Goal: Information Seeking & Learning: Check status

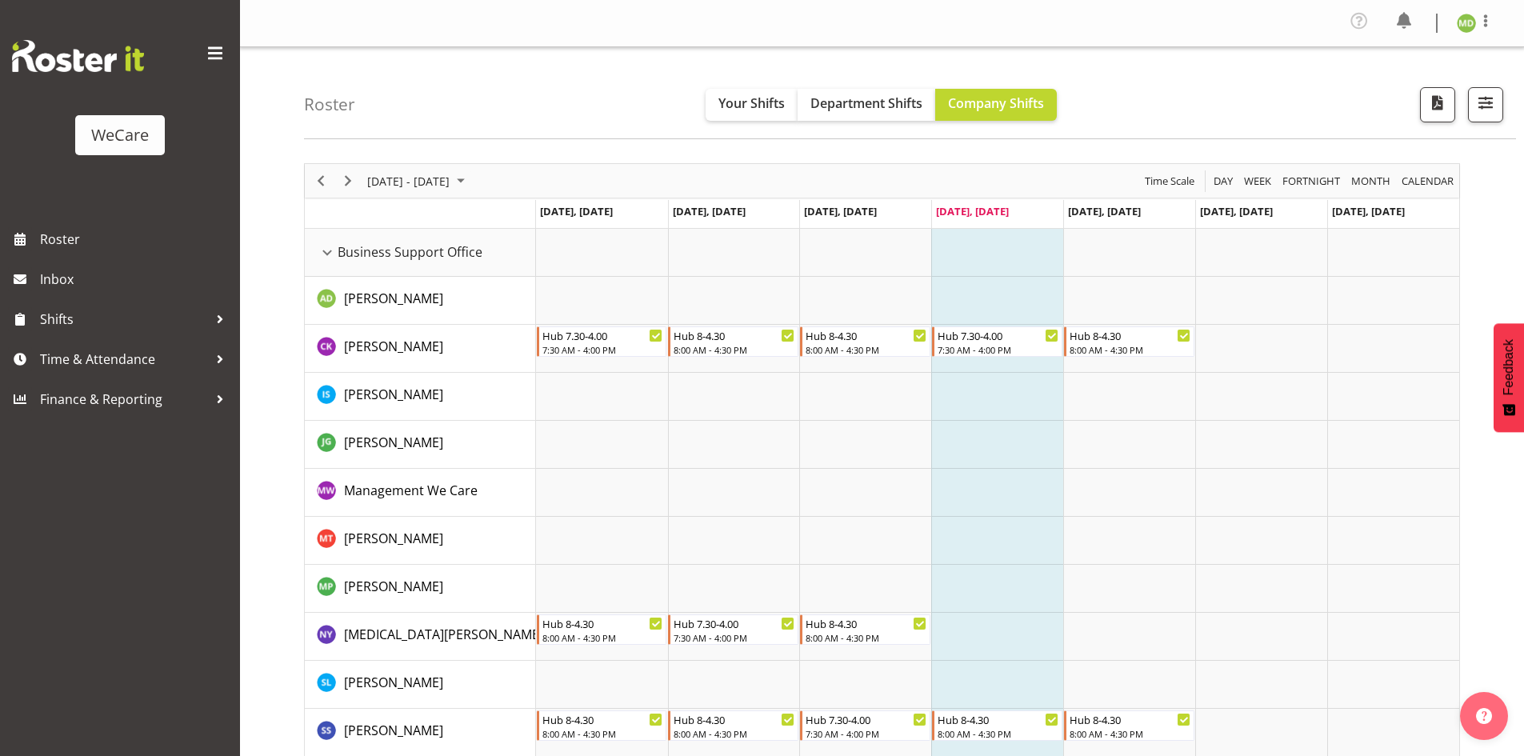
scroll to position [2511, 0]
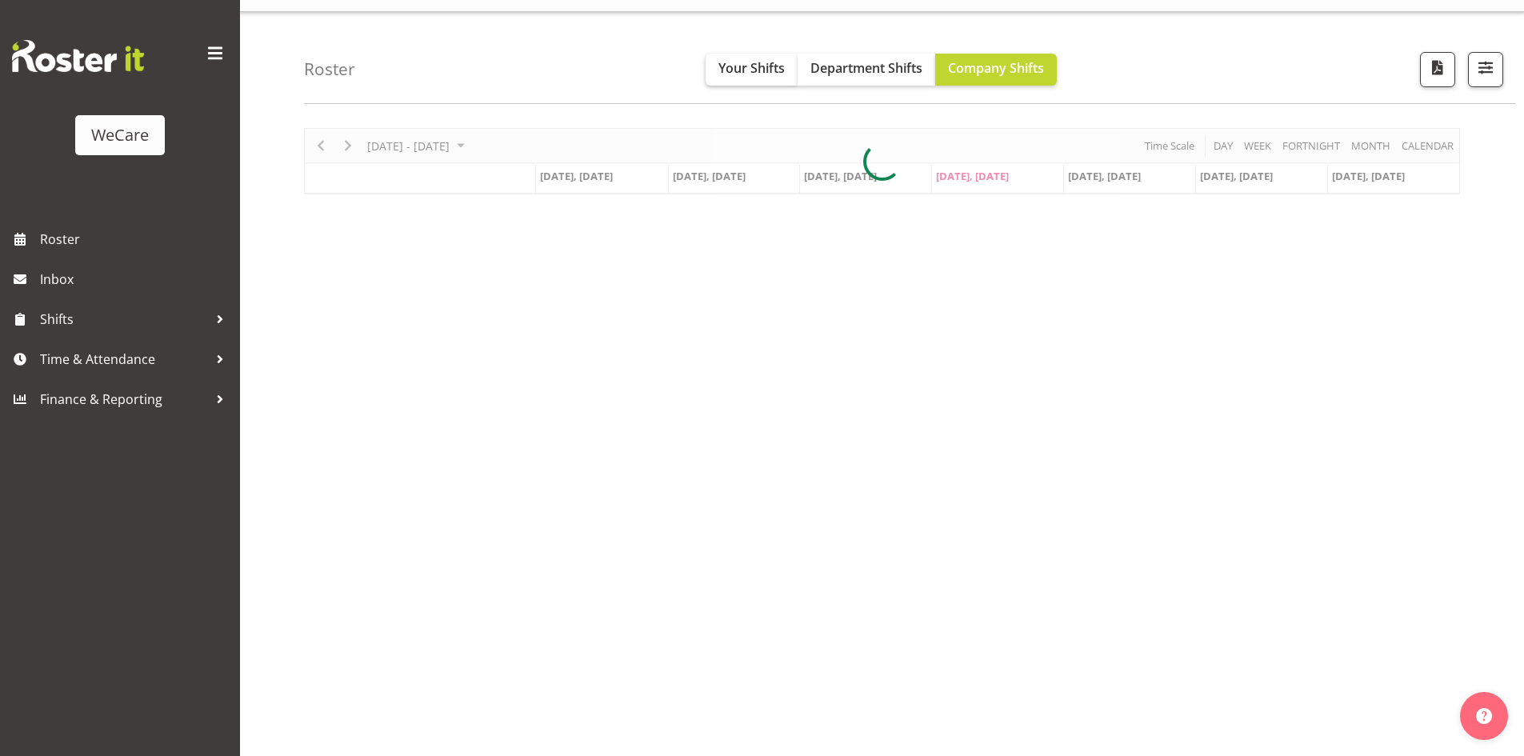
scroll to position [35, 0]
click at [744, 75] on span "Your Shifts" at bounding box center [751, 68] width 66 height 18
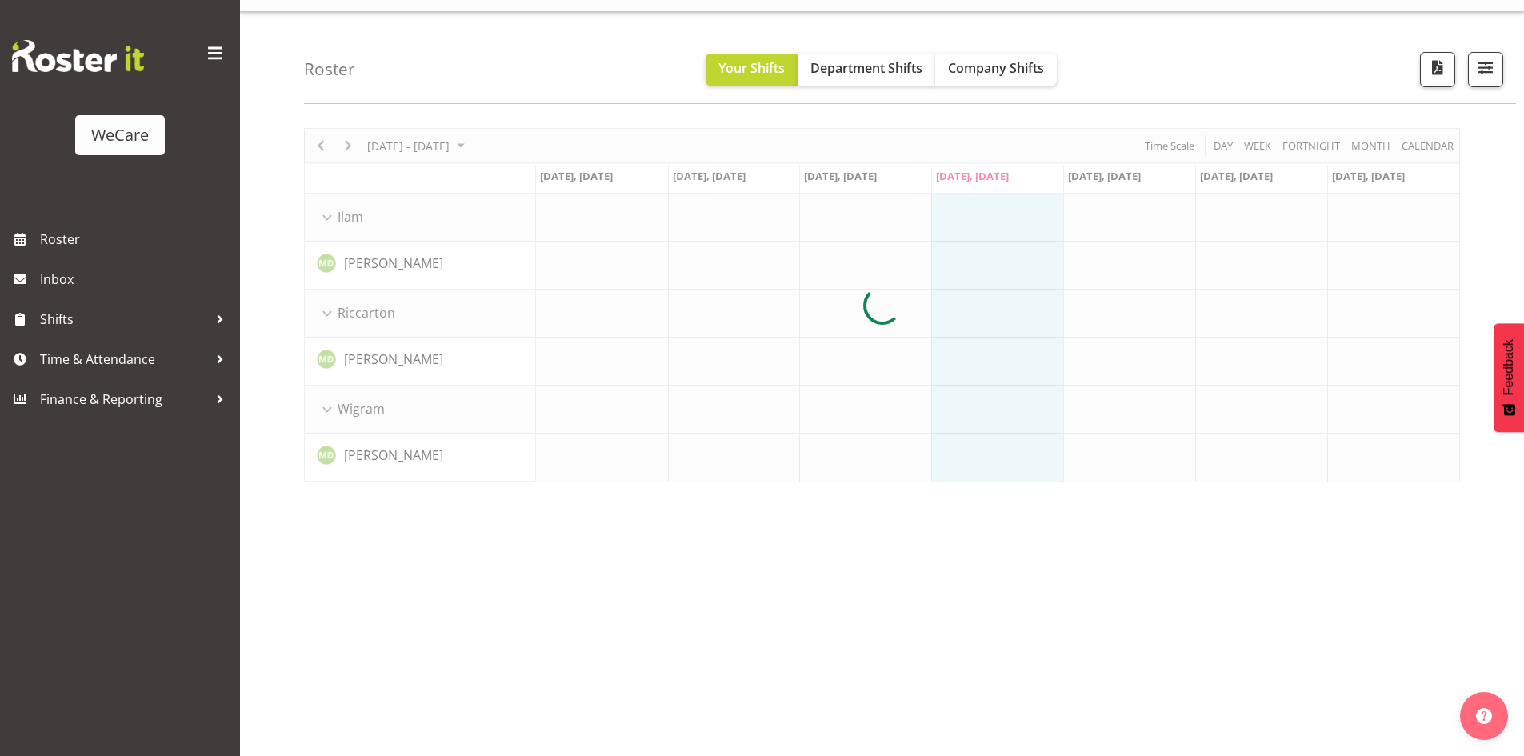
click at [347, 148] on div at bounding box center [882, 305] width 1156 height 354
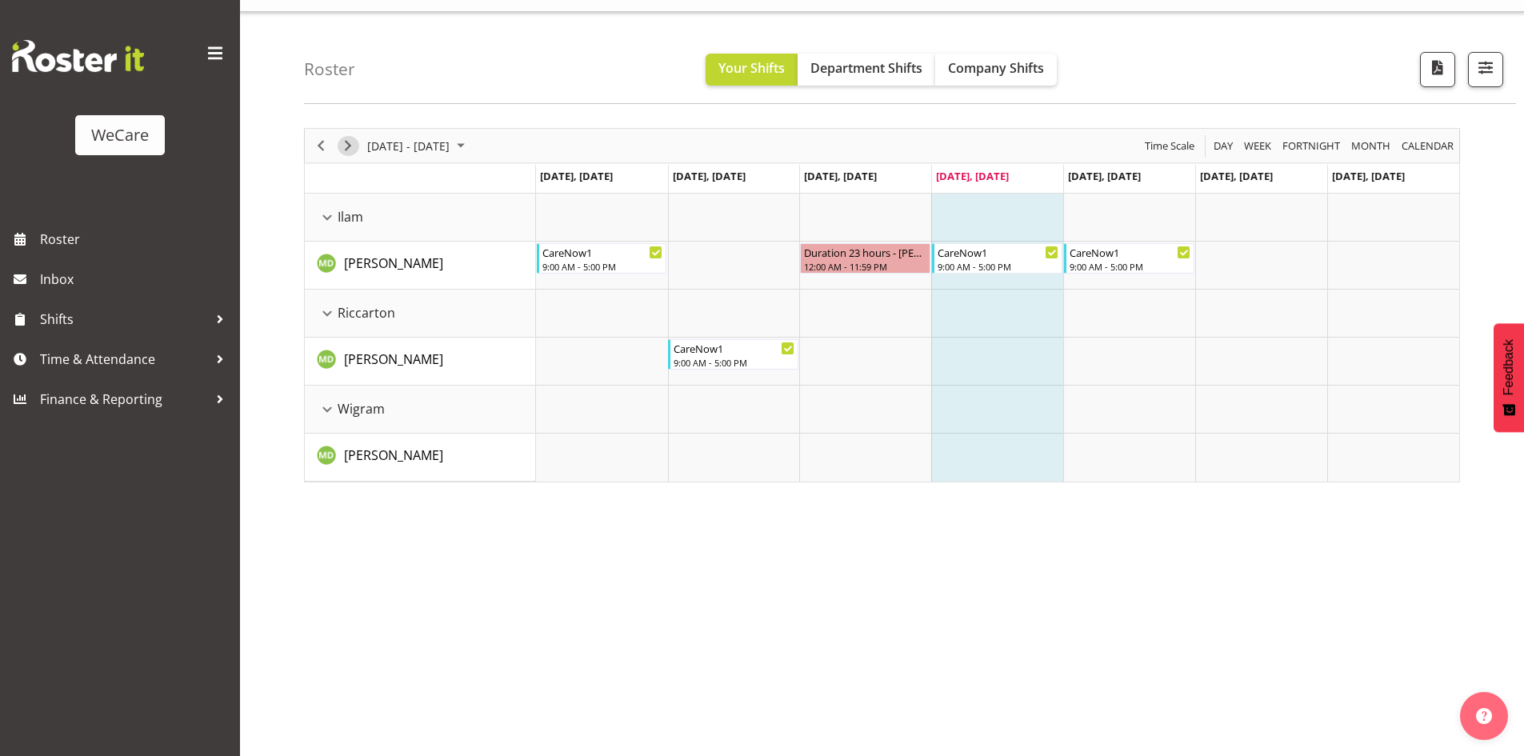
click at [347, 148] on span "Next" at bounding box center [347, 146] width 19 height 20
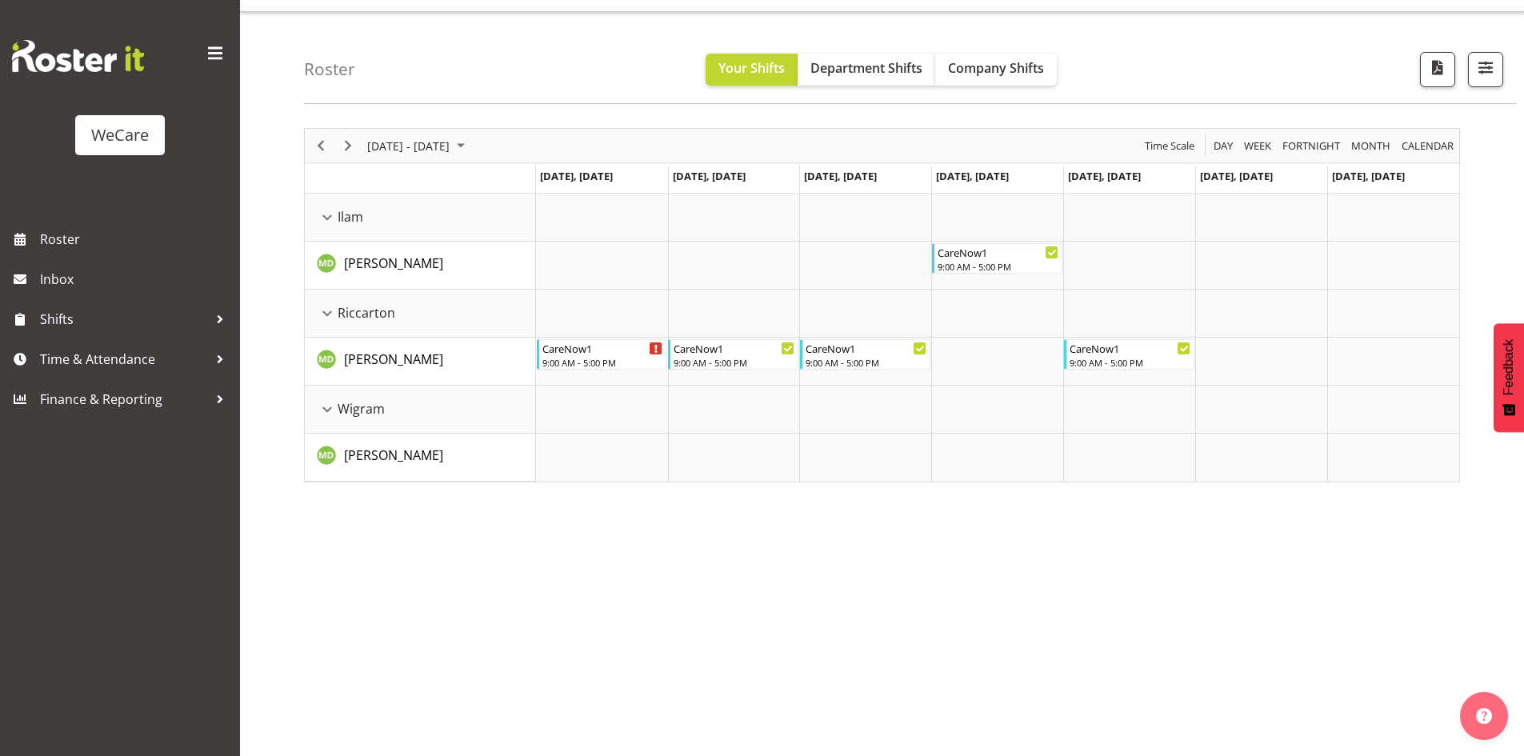
click at [1002, 89] on div "Roster Your Shifts Department Shifts Company Shifts All Locations Clear Busines…" at bounding box center [910, 58] width 1212 height 92
click at [995, 80] on button "Company Shifts" at bounding box center [996, 70] width 122 height 32
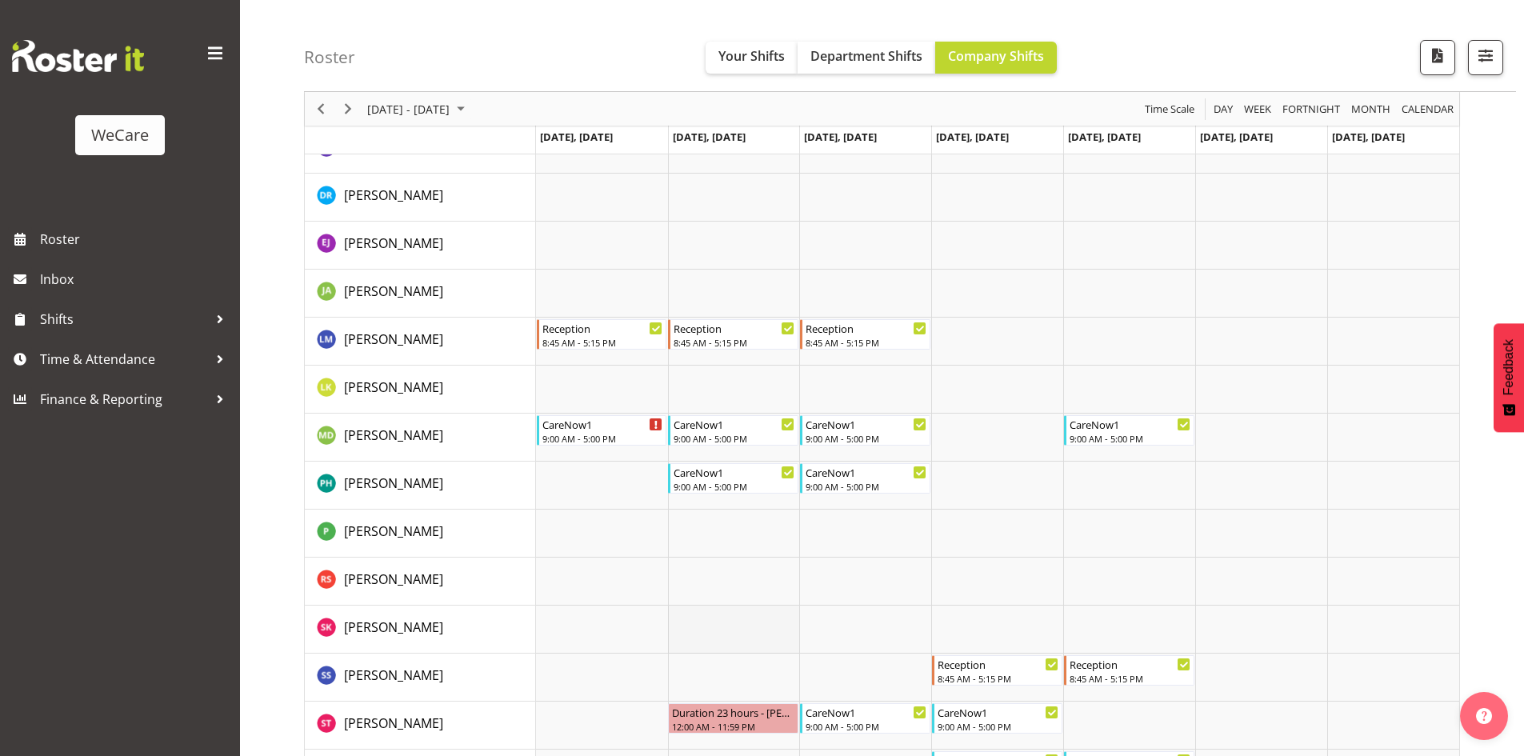
scroll to position [3785, 0]
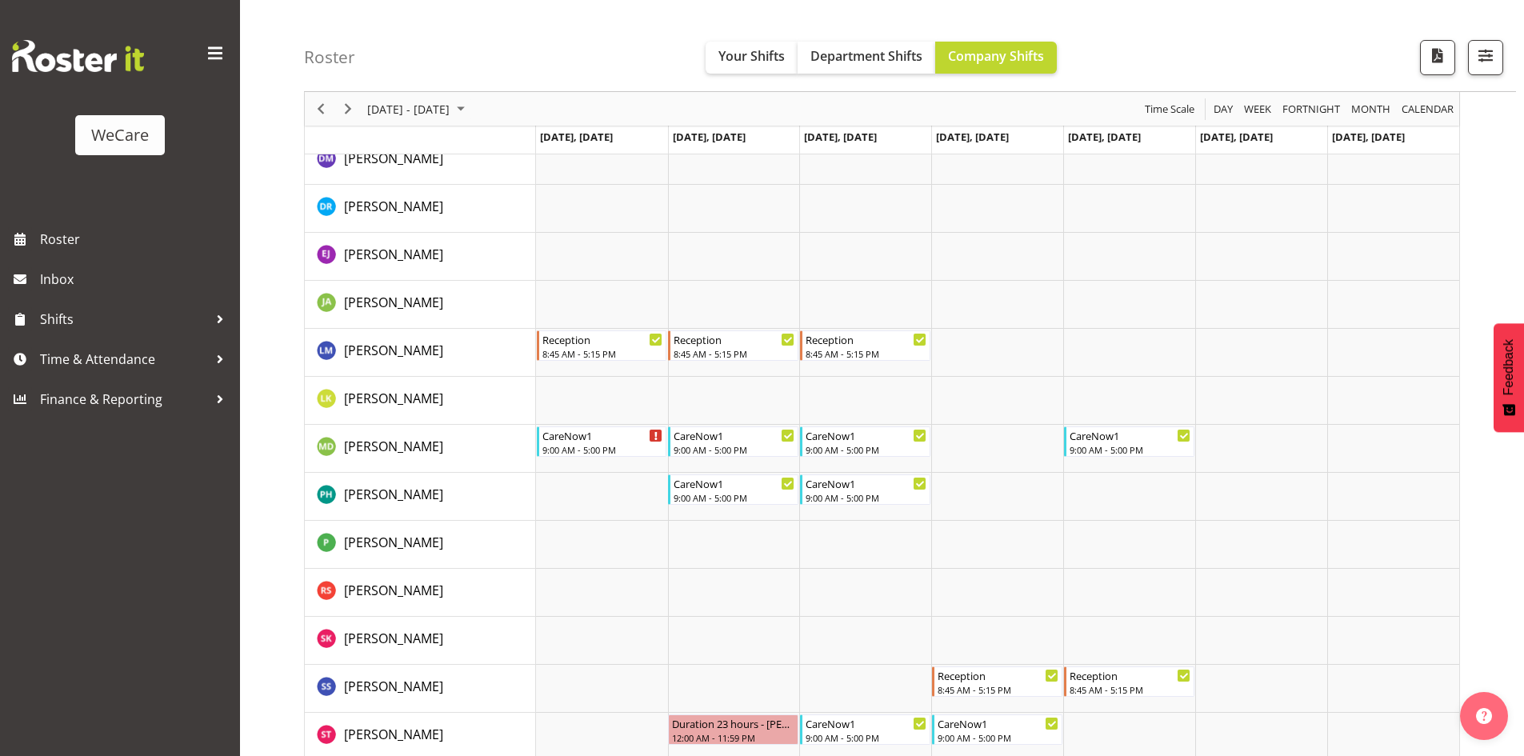
drag, startPoint x: 689, startPoint y: 489, endPoint x: 689, endPoint y: 475, distance: 13.6
click at [657, 440] on div "Timeline Week of September 4, 2025" at bounding box center [656, 435] width 12 height 12
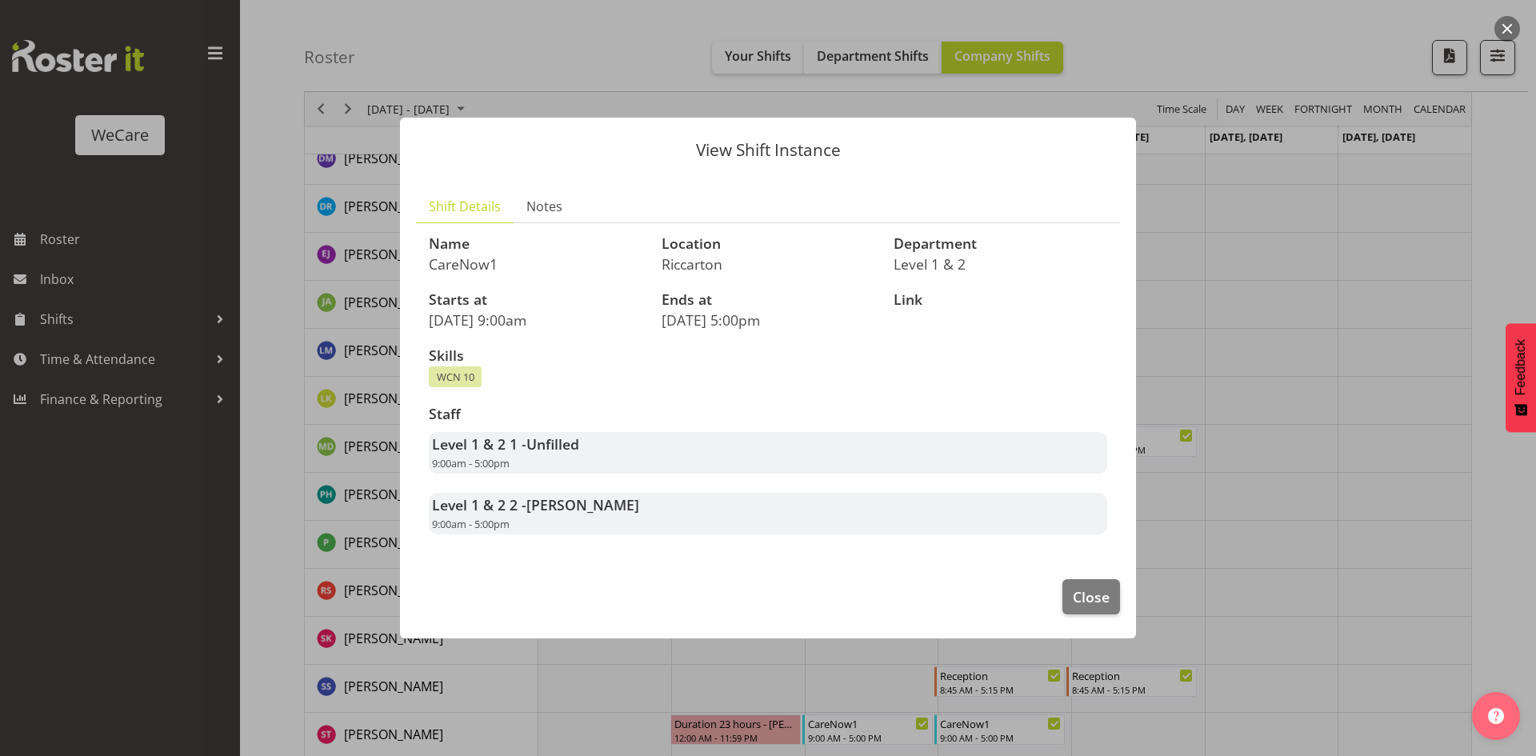
click at [749, 364] on div "Skills WCN 10" at bounding box center [767, 367] width 697 height 58
click at [1101, 597] on span "Close" at bounding box center [1091, 596] width 37 height 21
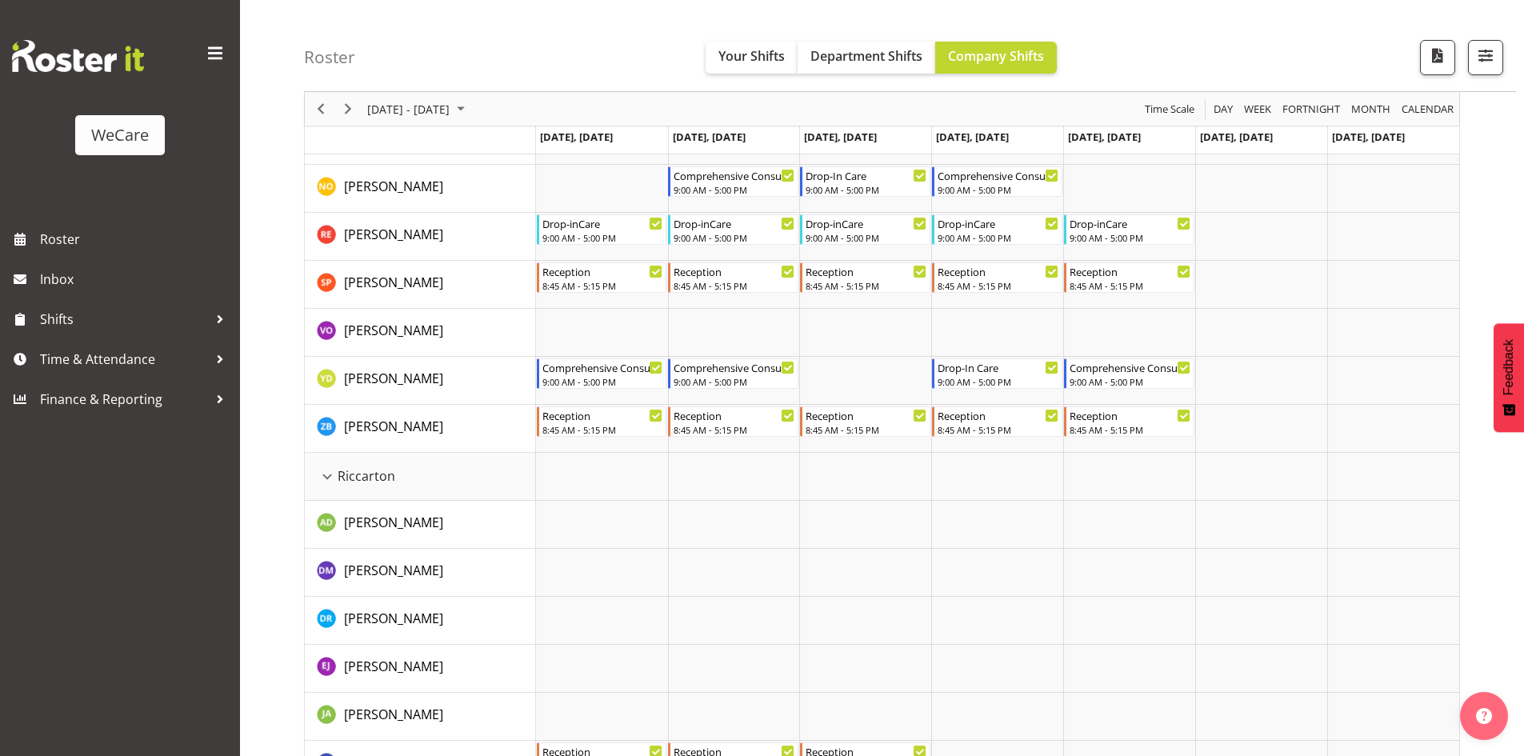
scroll to position [3305, 0]
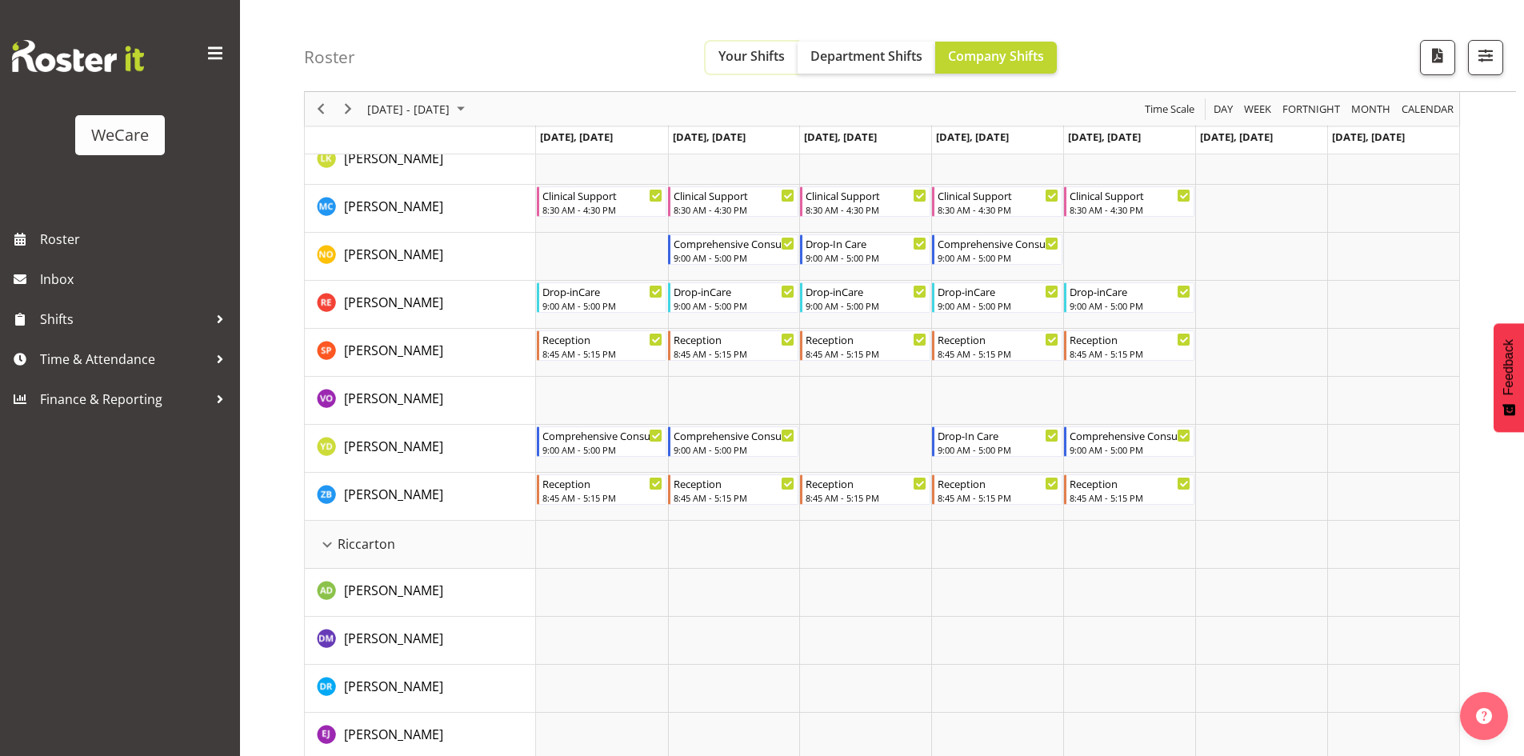
click at [711, 46] on button "Your Shifts" at bounding box center [751, 58] width 92 height 32
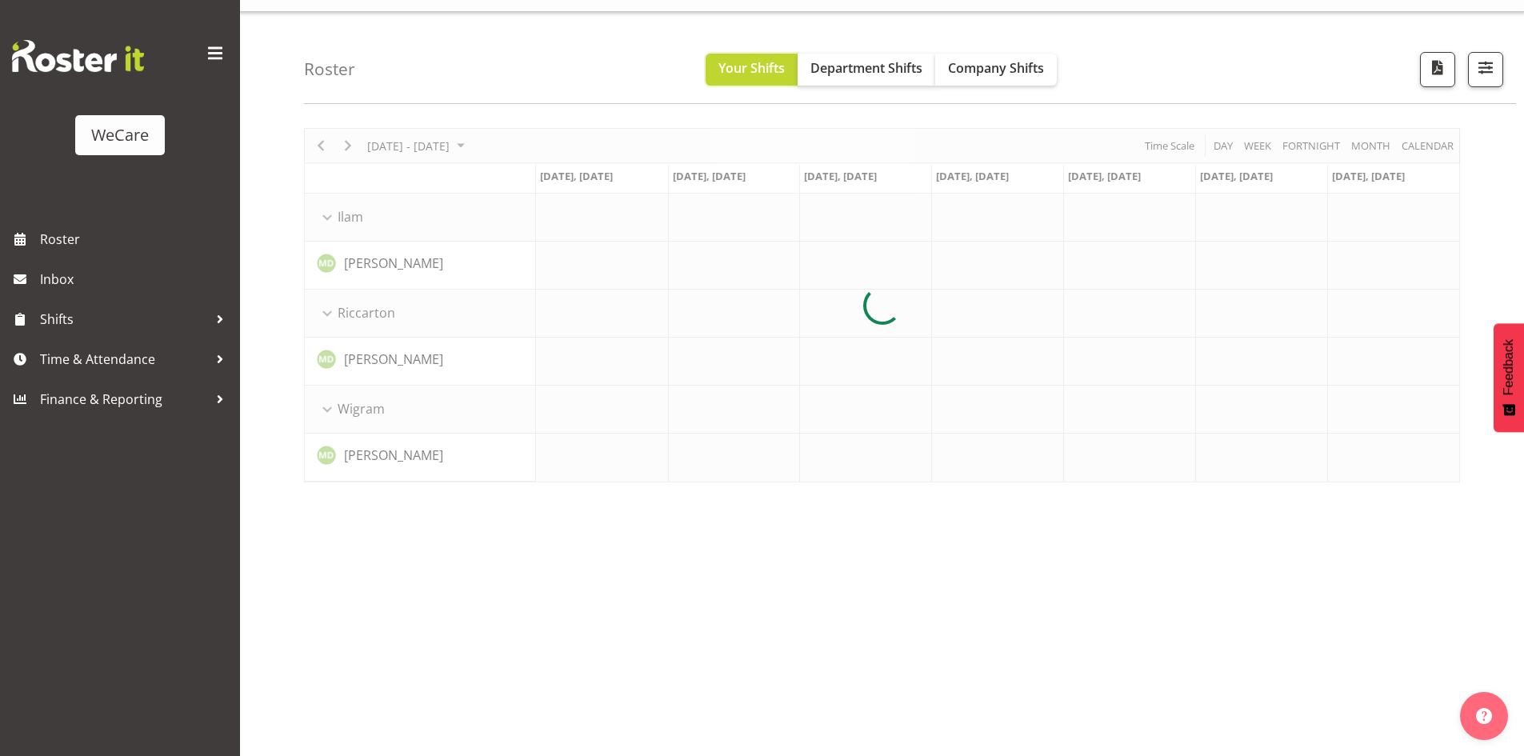
scroll to position [0, 0]
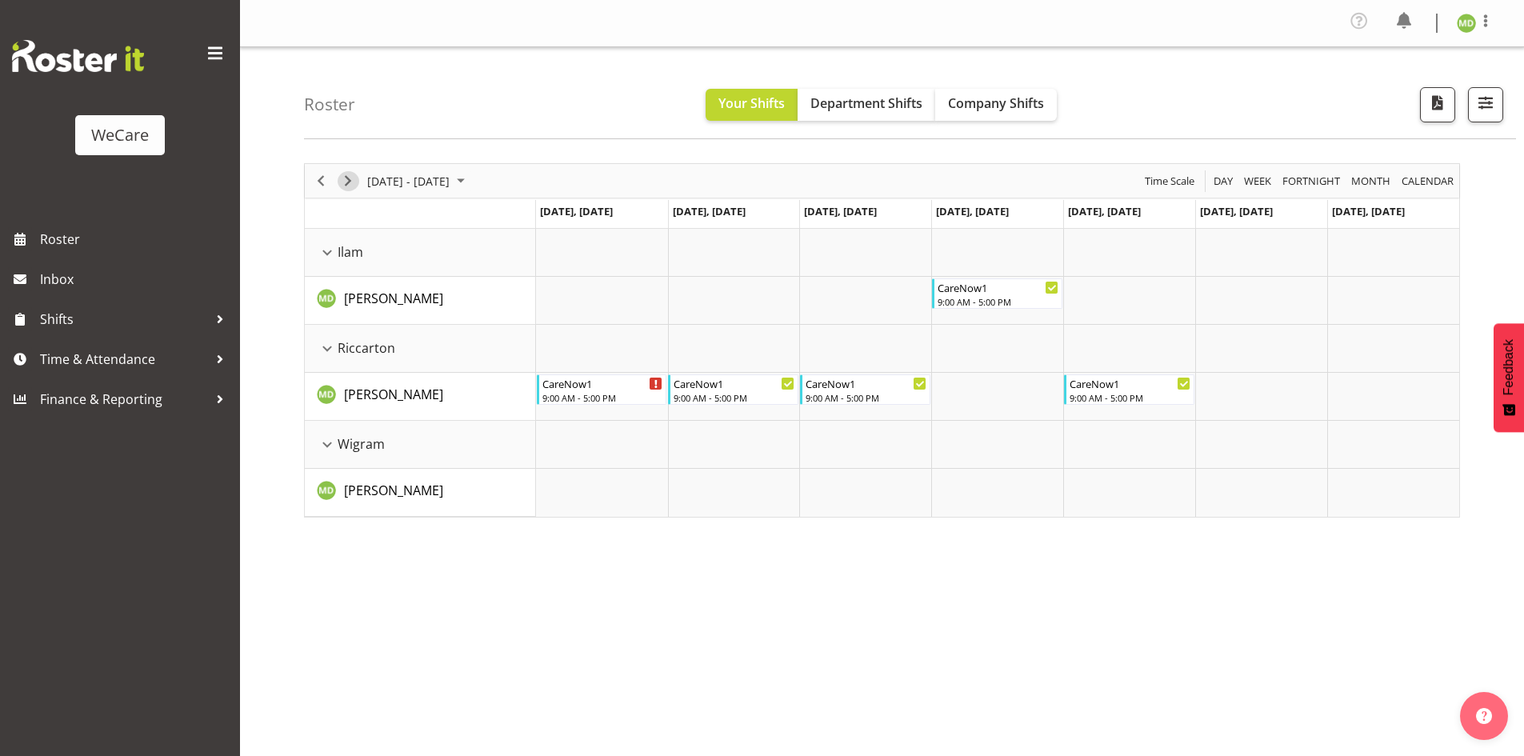
click at [354, 186] on span "Next" at bounding box center [347, 181] width 19 height 20
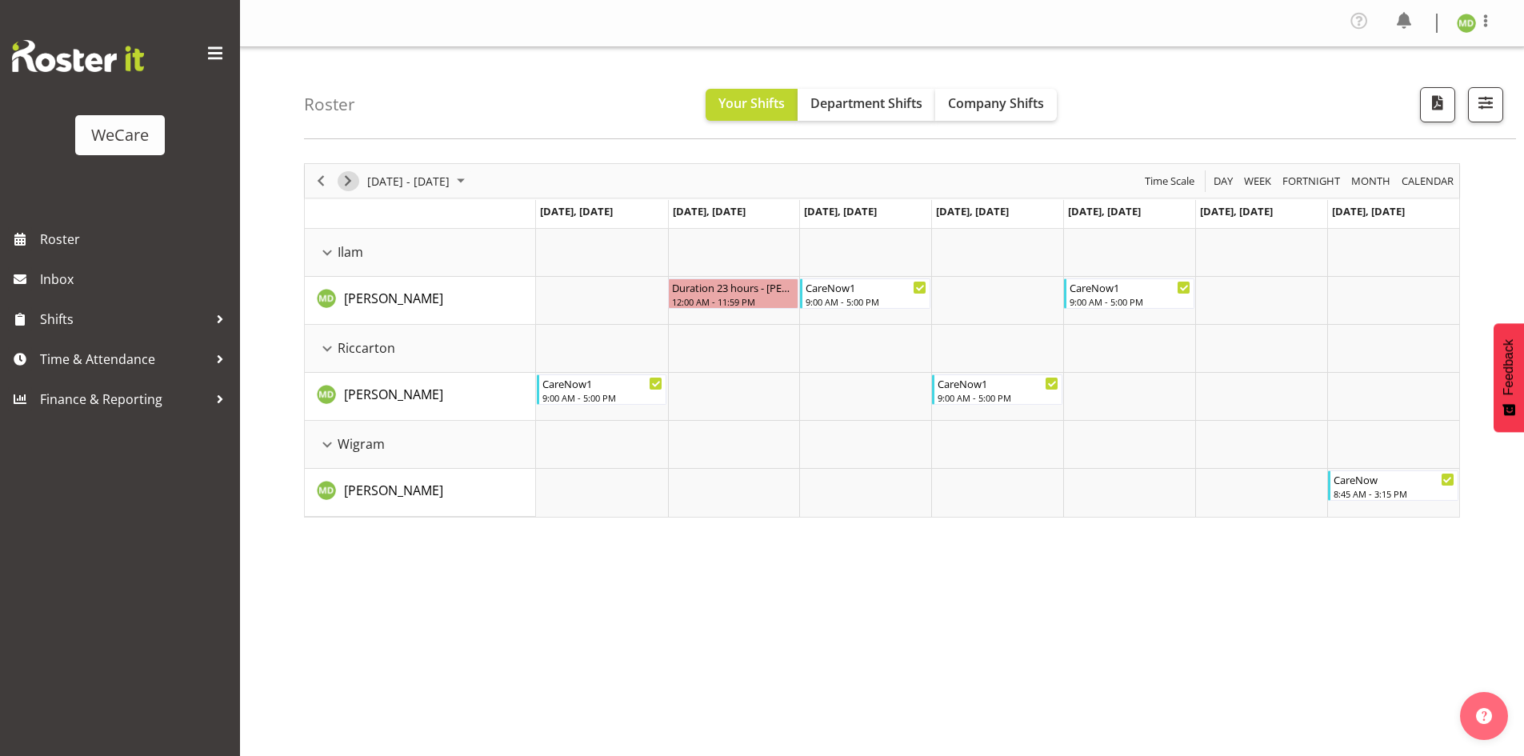
click at [341, 183] on span "Next" at bounding box center [347, 181] width 19 height 20
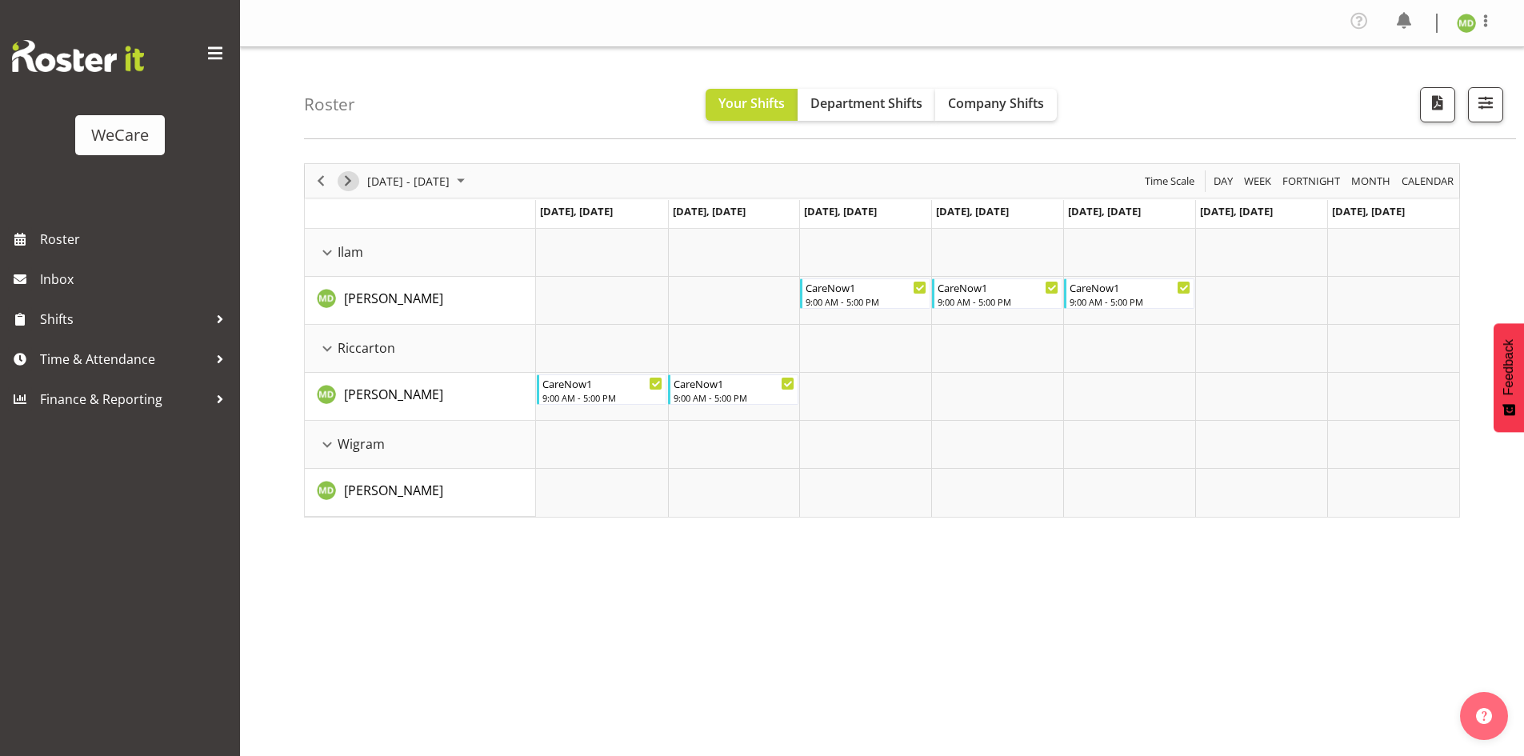
click at [346, 177] on span "Next" at bounding box center [347, 181] width 19 height 20
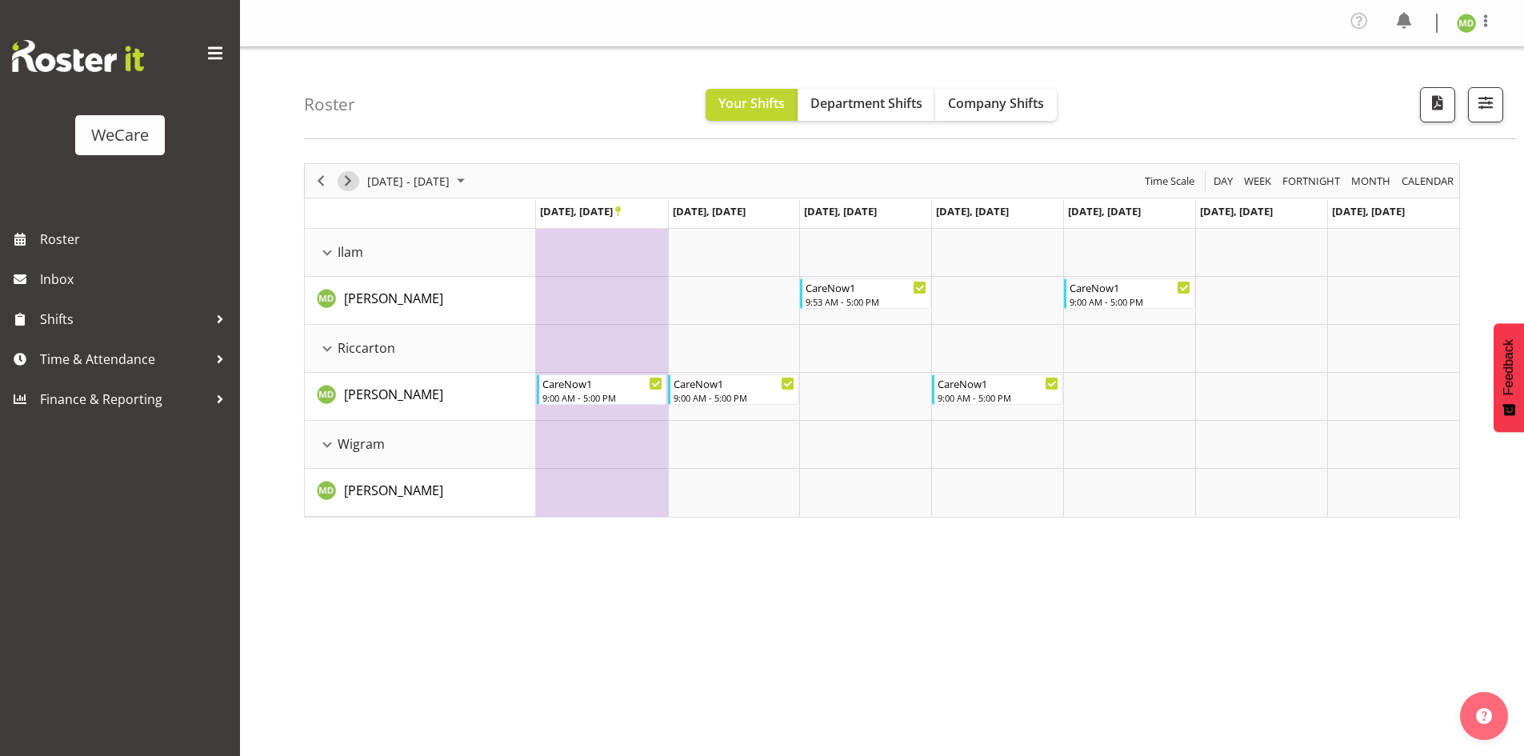
drag, startPoint x: 354, startPoint y: 178, endPoint x: 356, endPoint y: 221, distance: 42.5
click at [354, 179] on span "Next" at bounding box center [347, 181] width 19 height 20
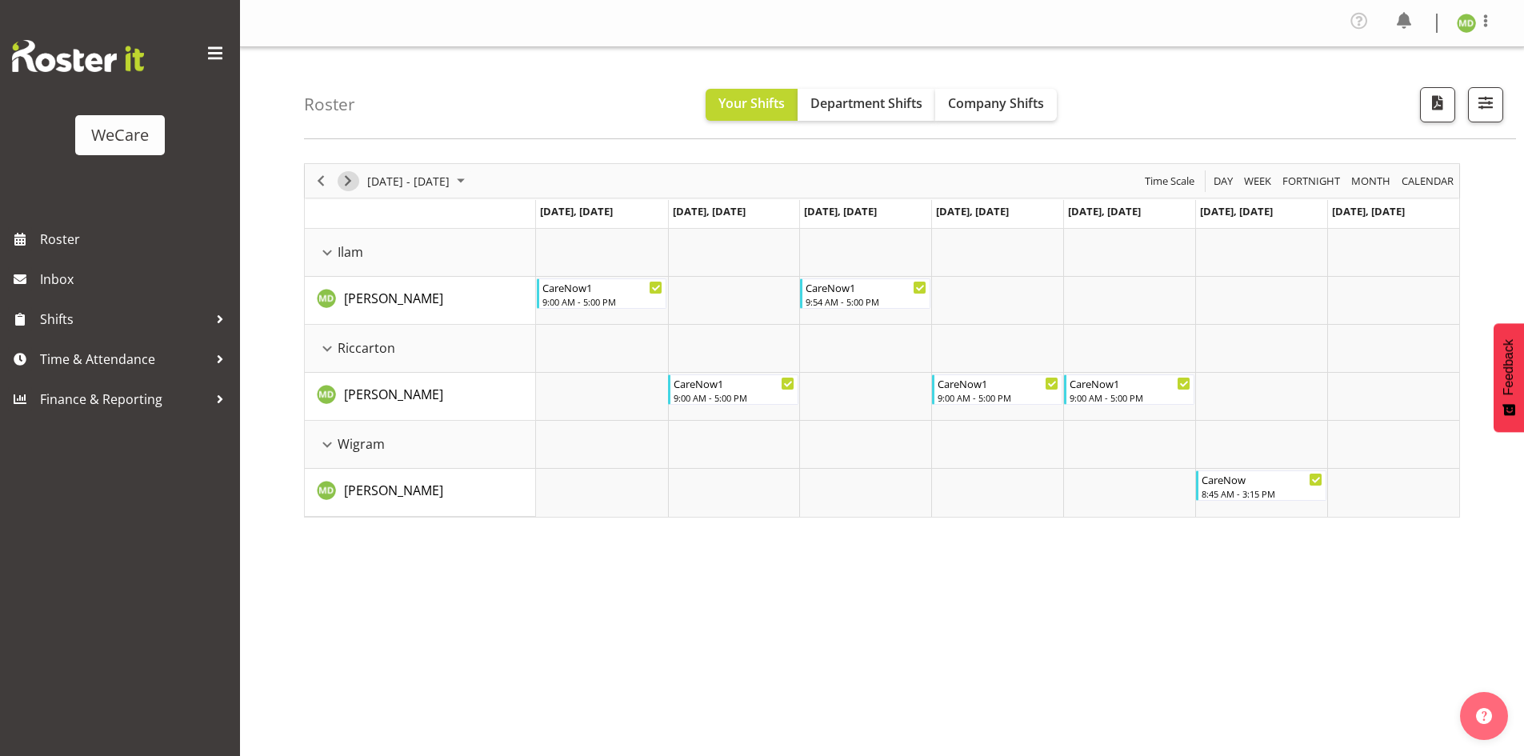
click at [348, 183] on span "Next" at bounding box center [347, 181] width 19 height 20
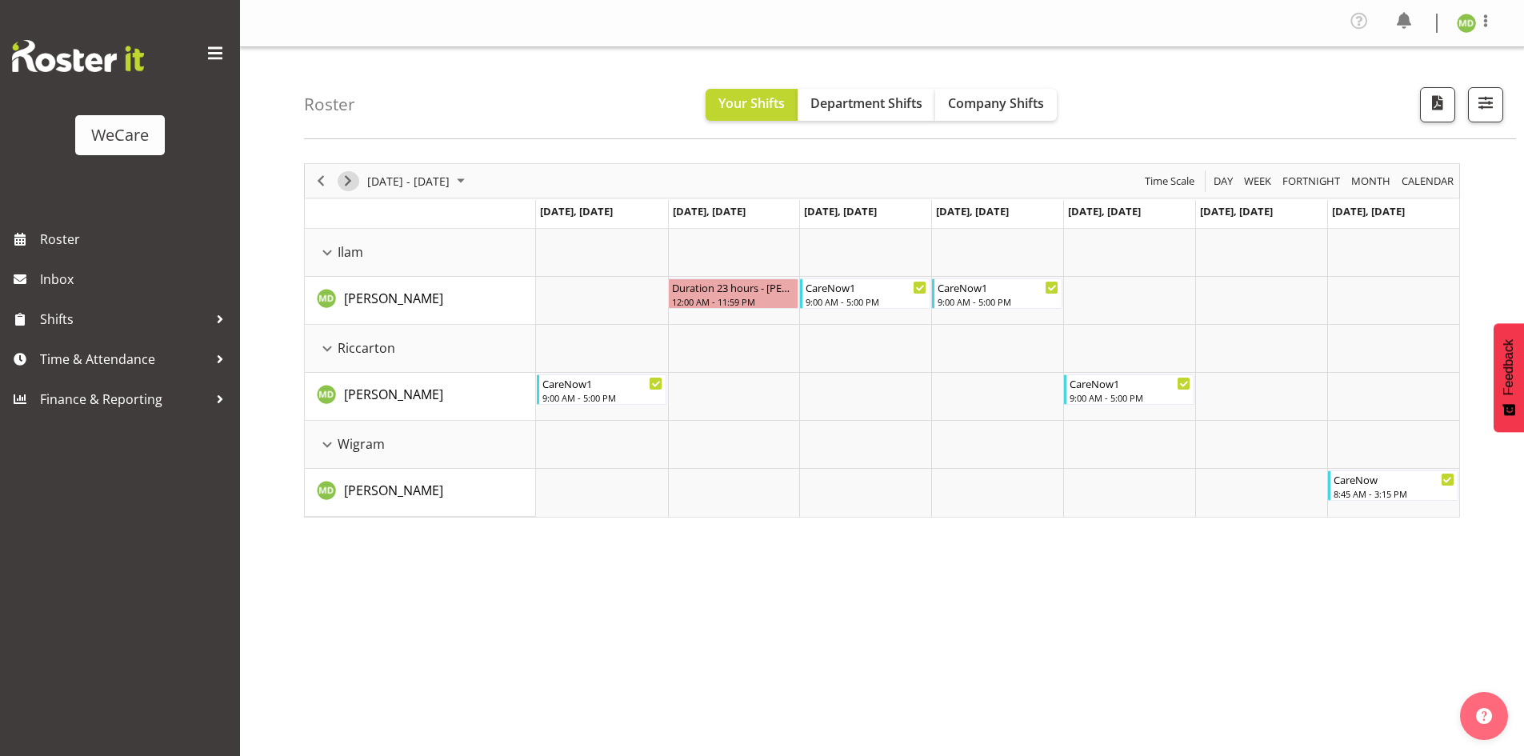
click at [350, 183] on span "Next" at bounding box center [347, 181] width 19 height 20
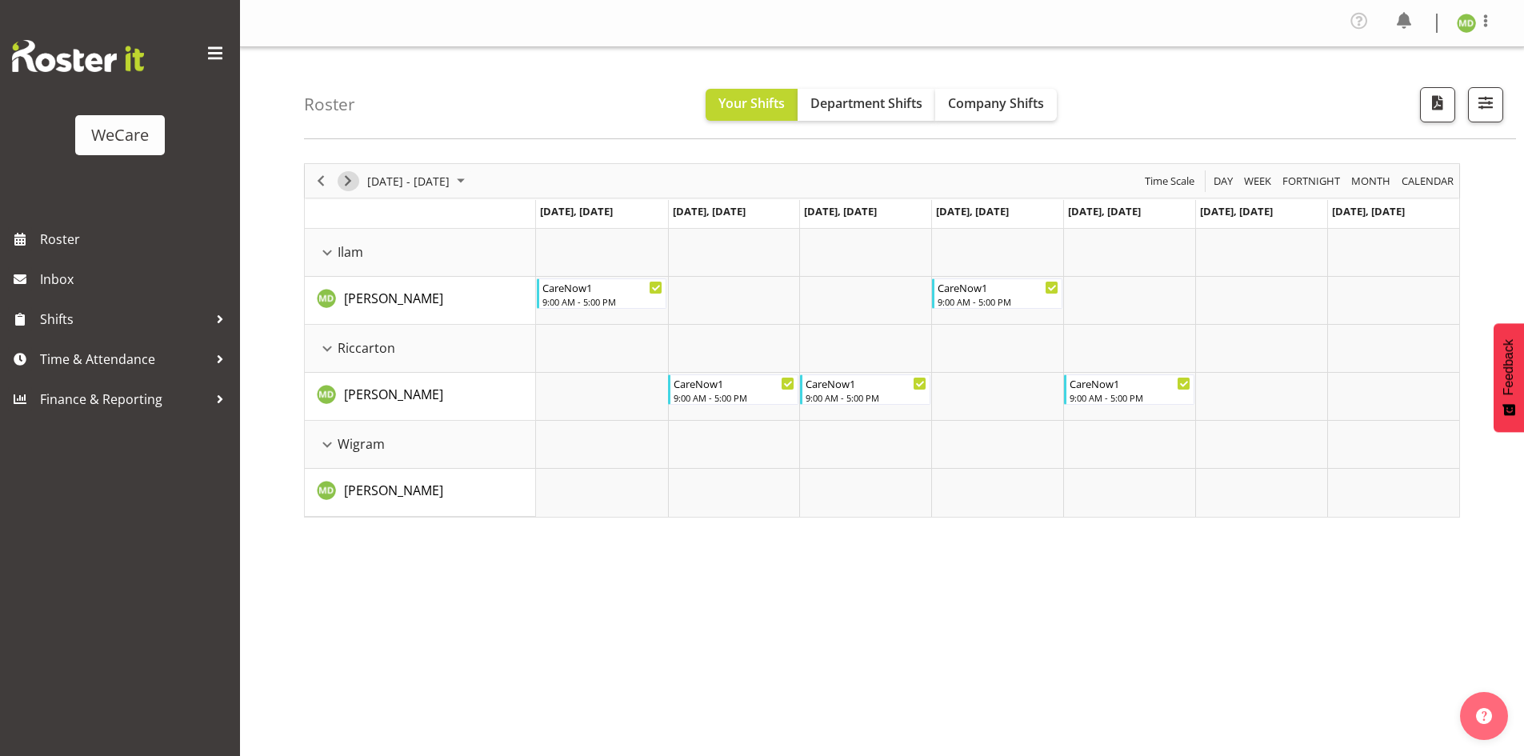
click at [339, 186] on span "Next" at bounding box center [347, 181] width 19 height 20
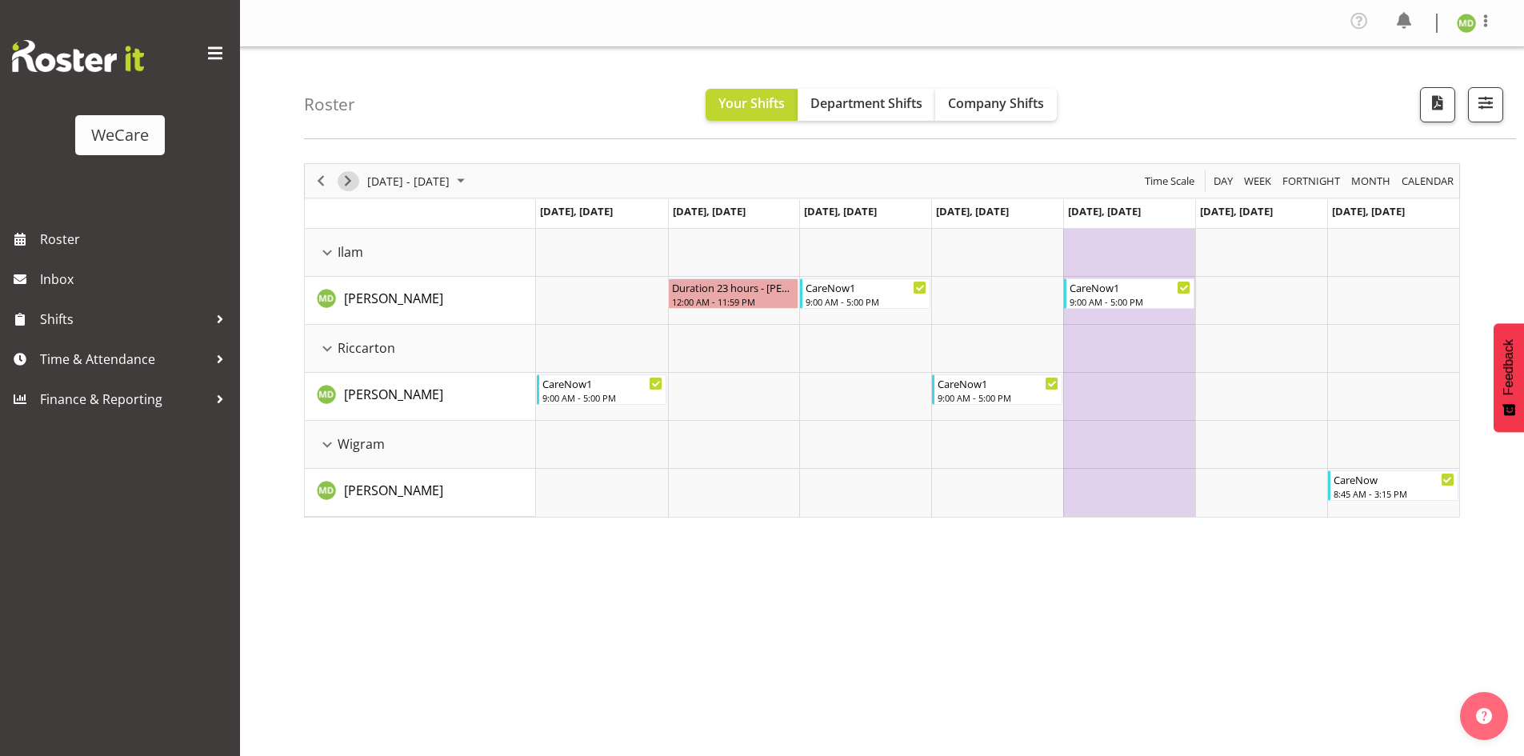
click at [344, 178] on span "Next" at bounding box center [347, 181] width 19 height 20
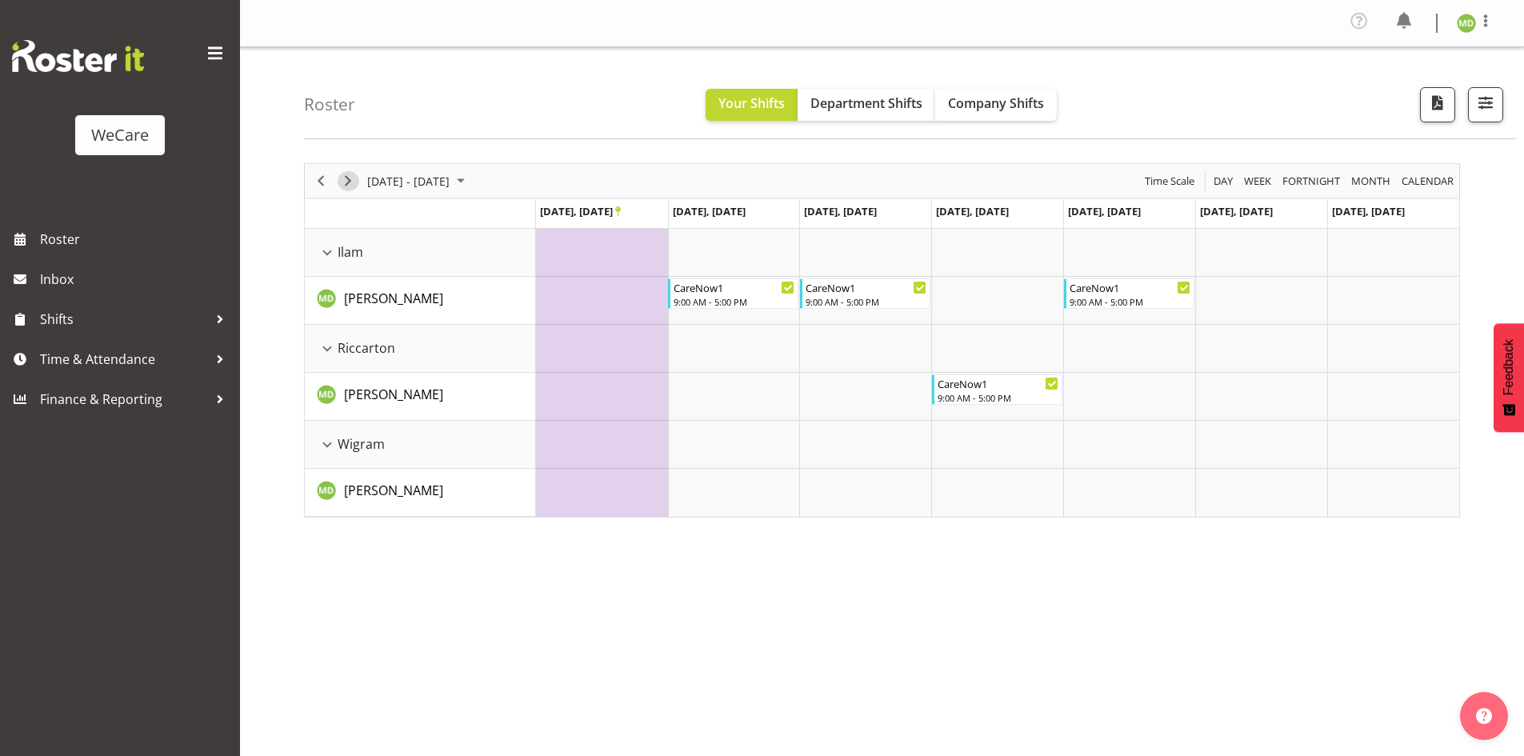
click at [344, 178] on span "Next" at bounding box center [347, 181] width 19 height 20
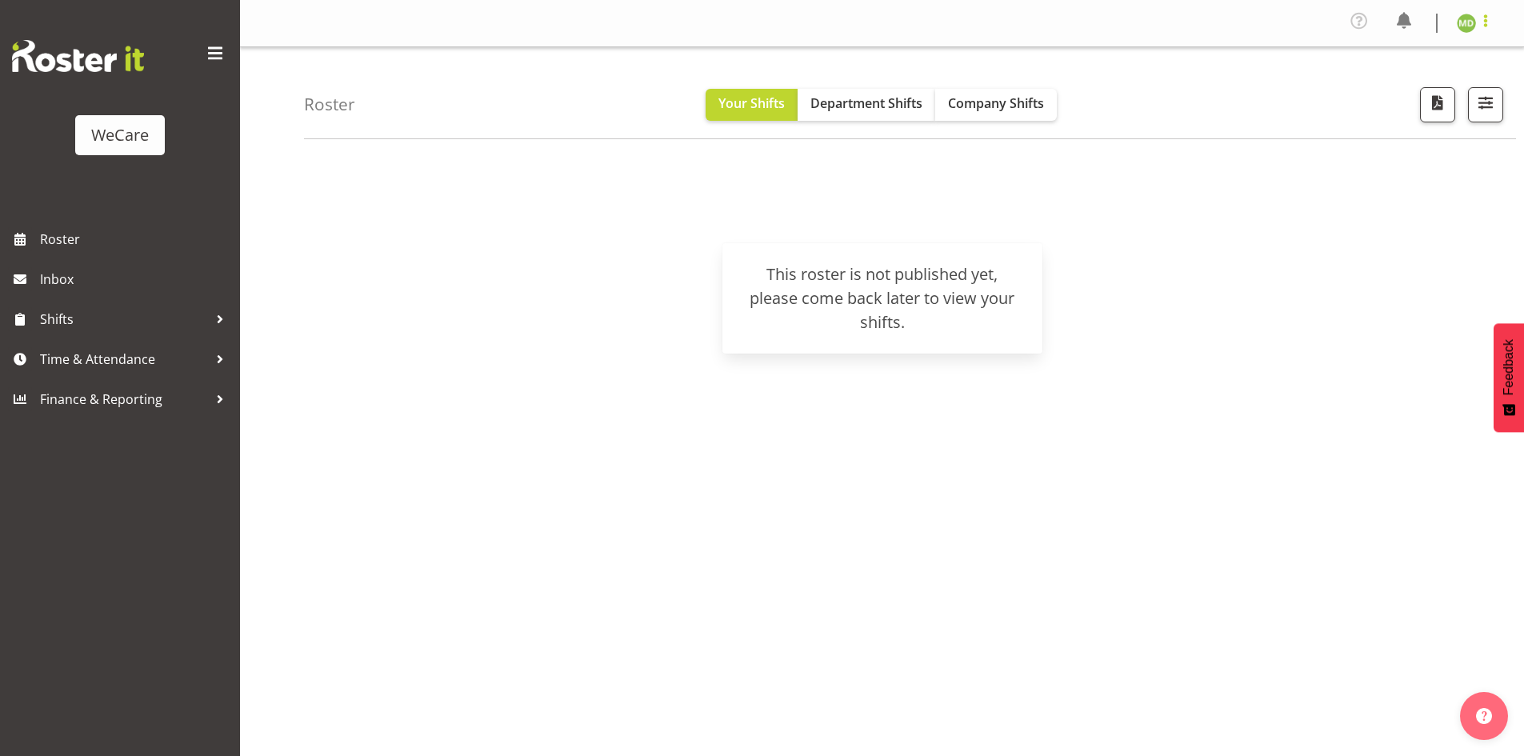
click at [1492, 18] on span at bounding box center [1485, 20] width 19 height 19
click at [1425, 91] on link "Log Out" at bounding box center [1418, 88] width 154 height 29
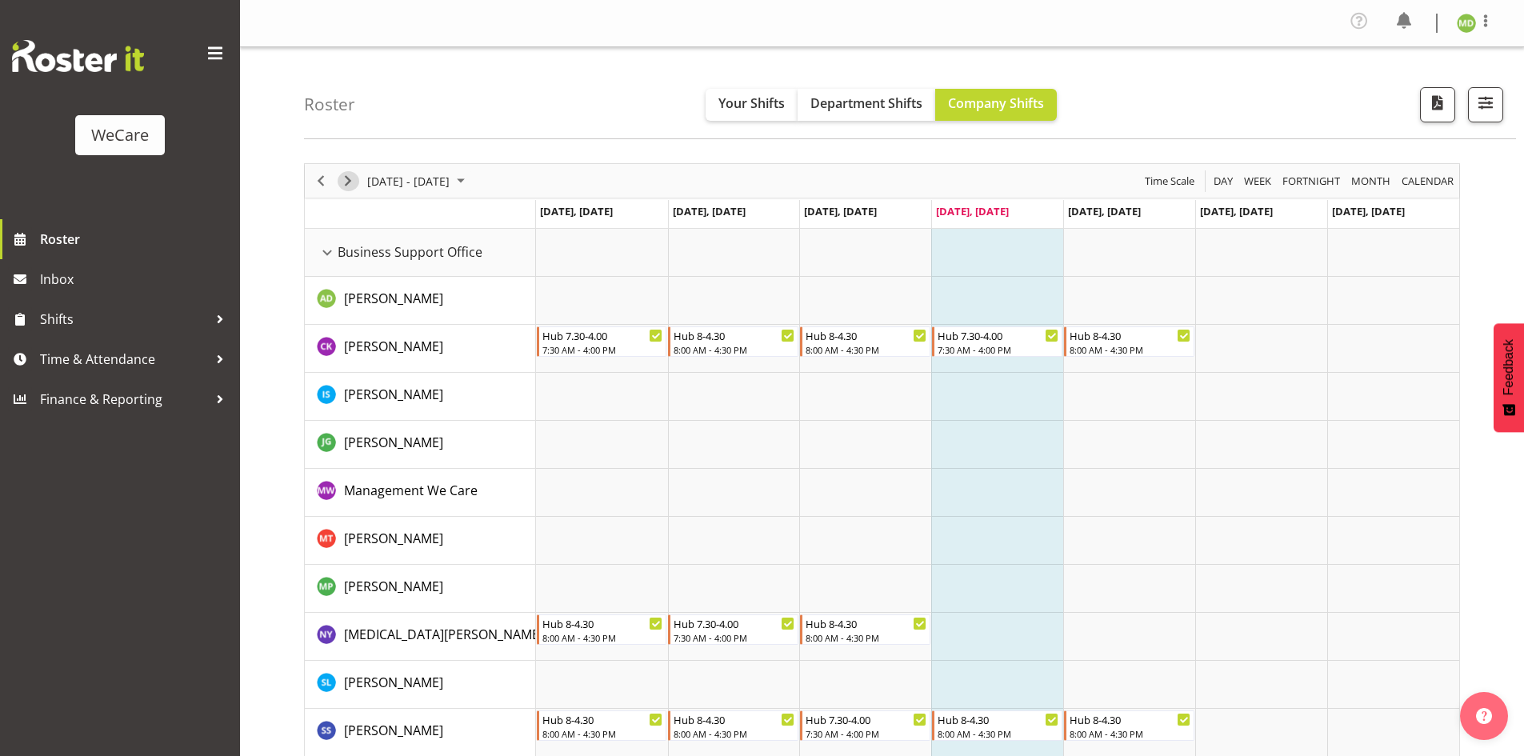
click at [350, 184] on span "Next" at bounding box center [347, 181] width 19 height 20
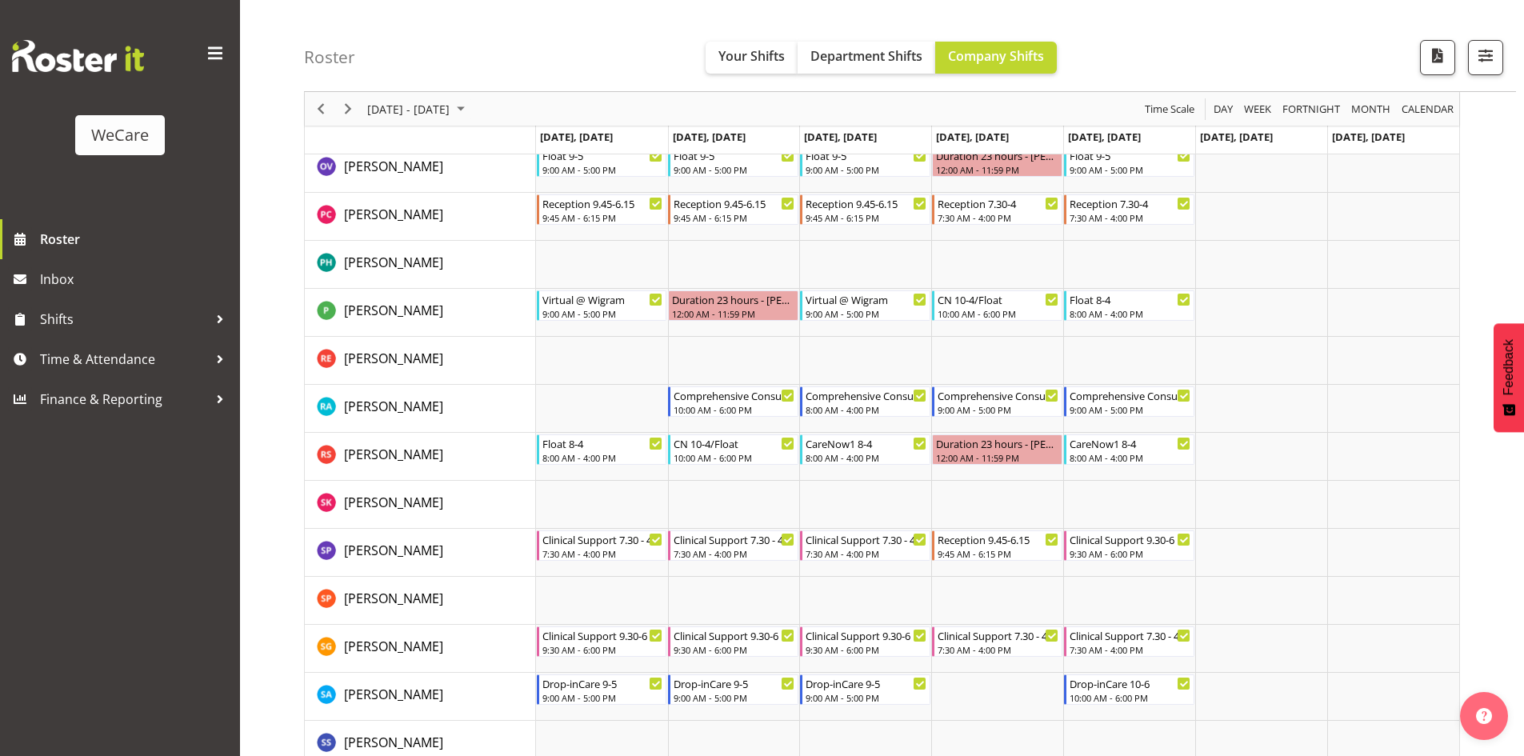
scroll to position [6238, 0]
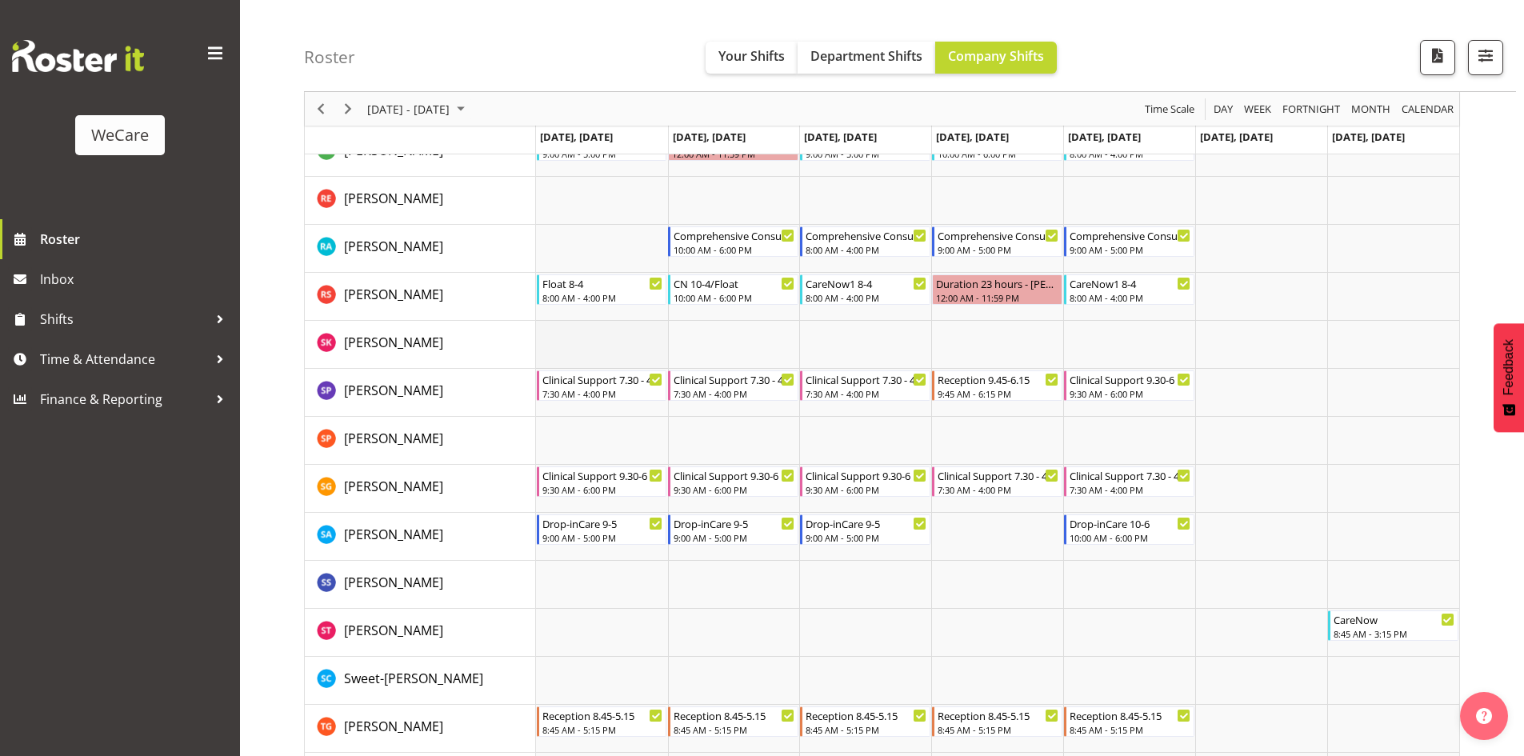
click at [569, 345] on td "Timeline Week of September 4, 2025" at bounding box center [602, 345] width 132 height 48
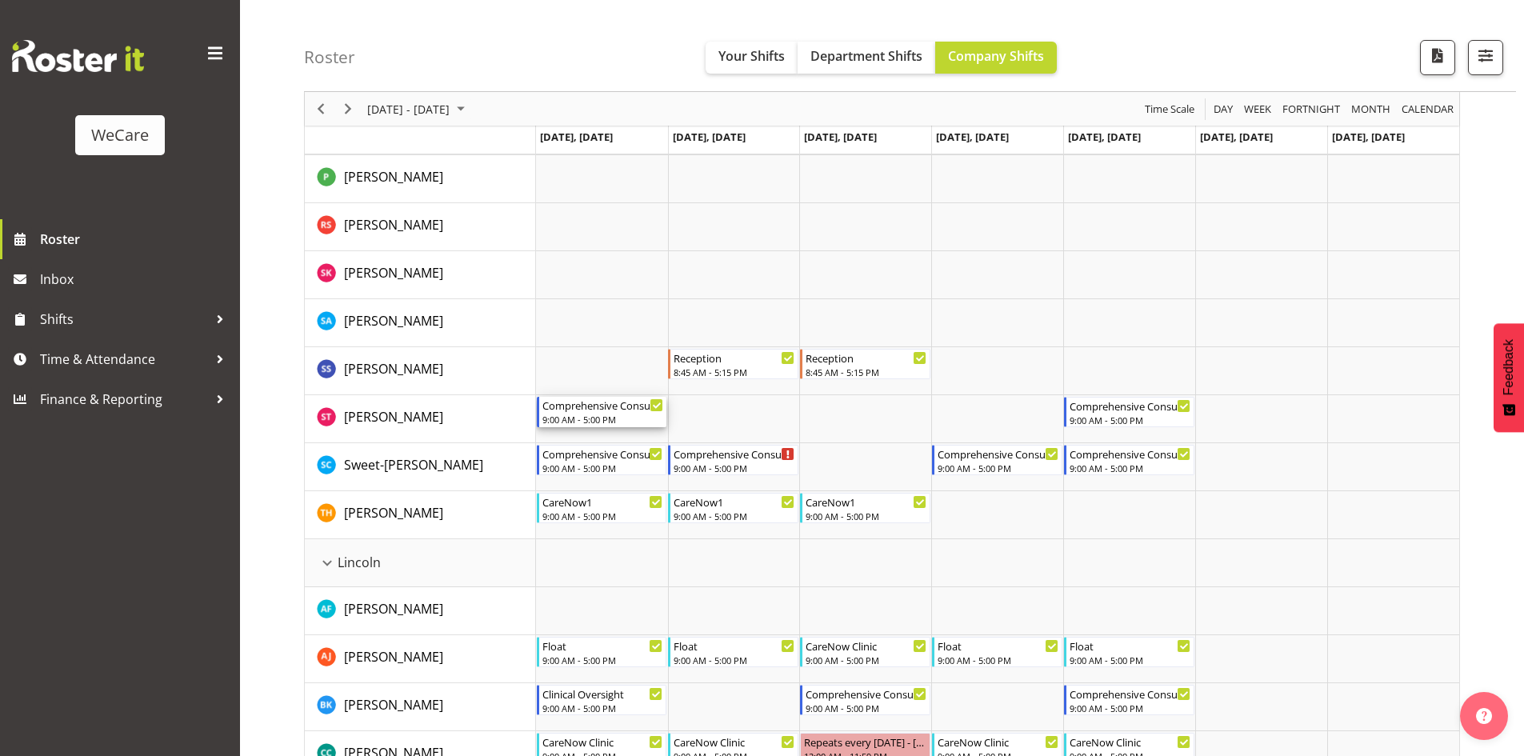
scroll to position [2559, 0]
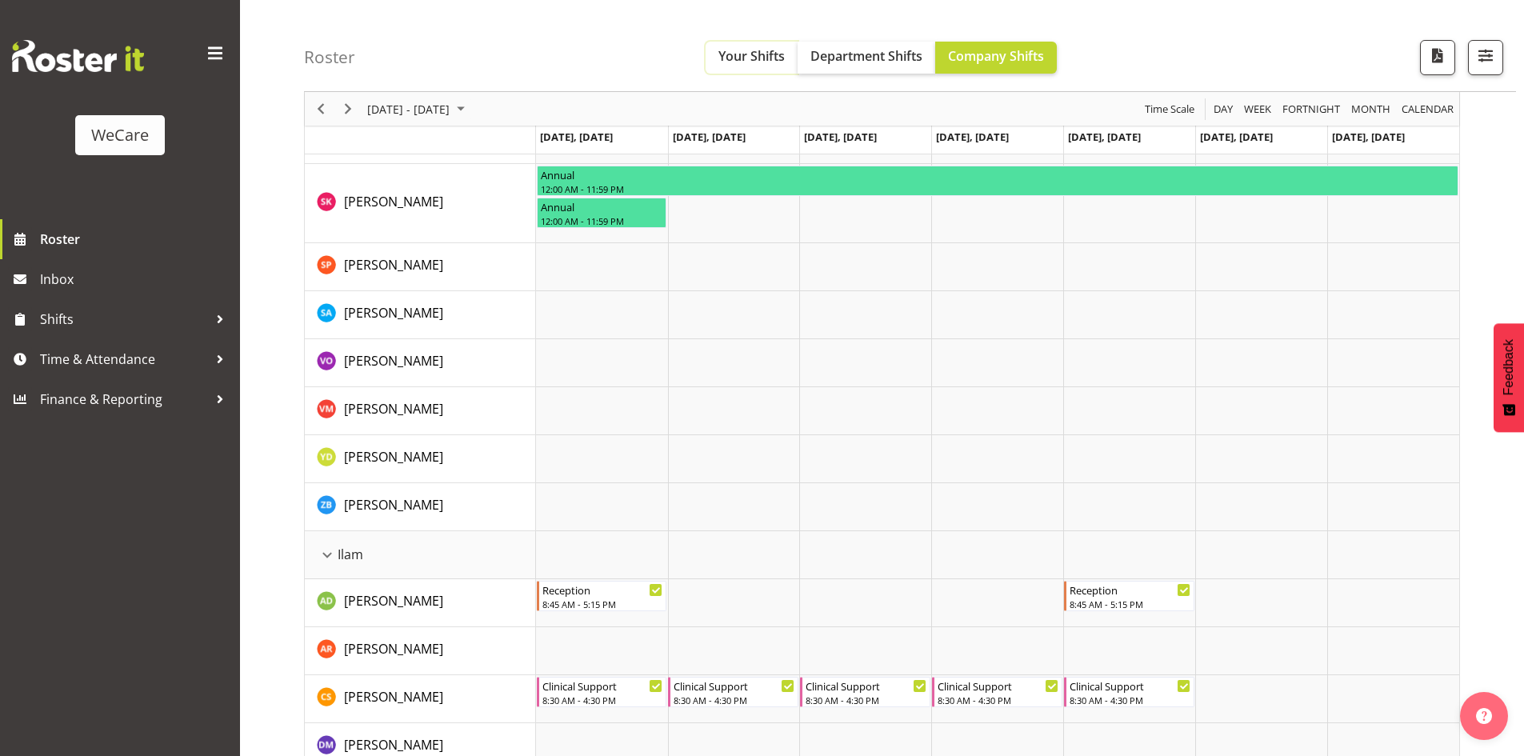
click at [749, 57] on span "Your Shifts" at bounding box center [751, 56] width 66 height 18
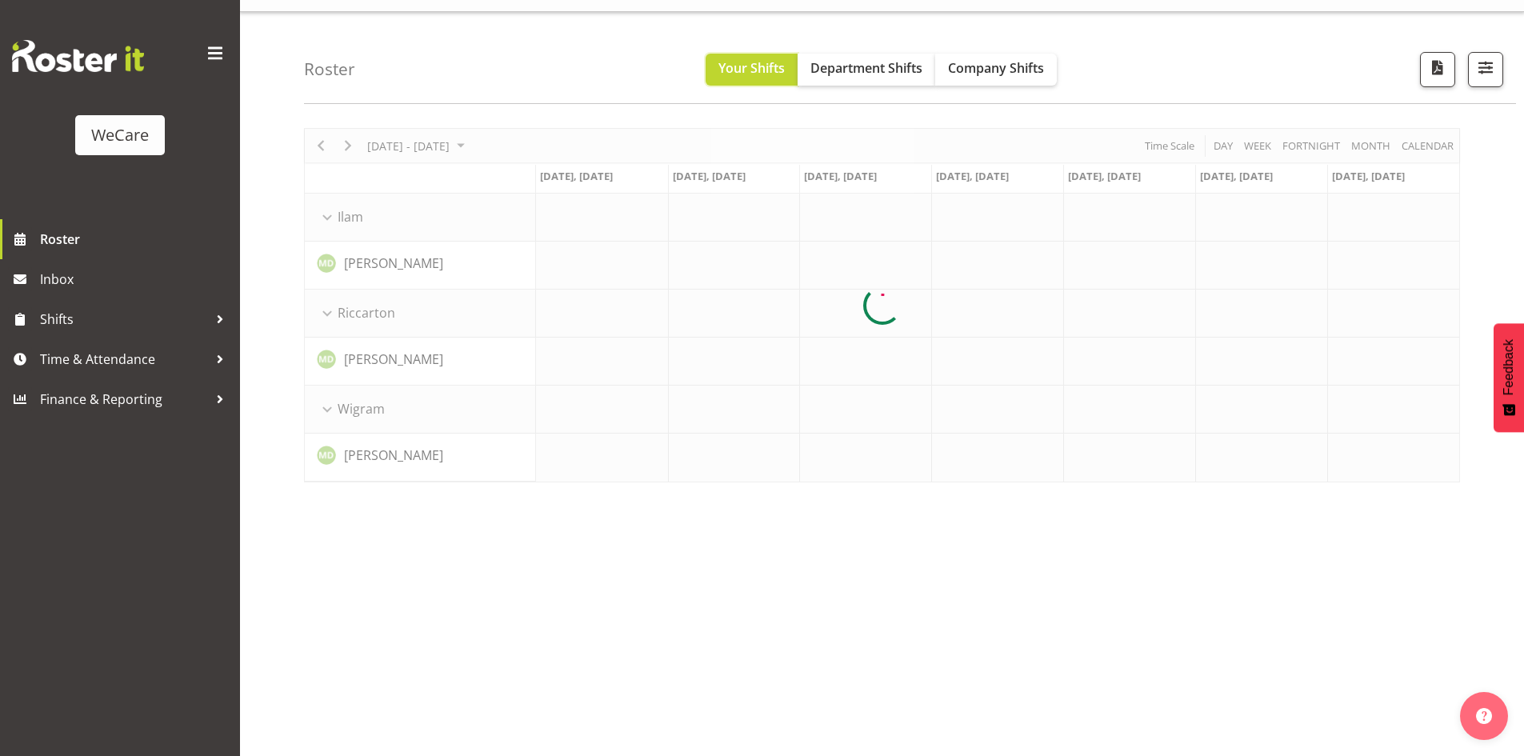
scroll to position [35, 0]
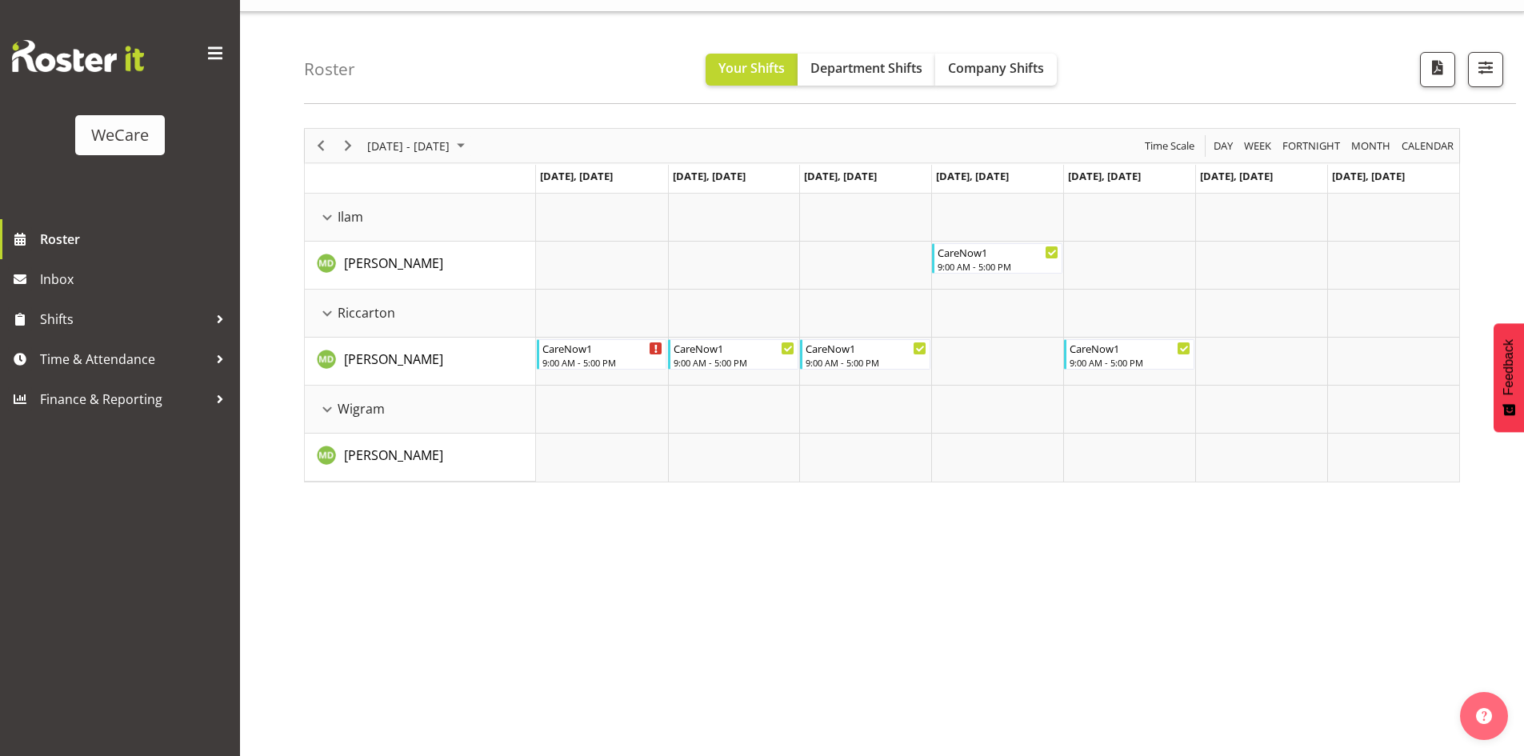
click at [749, 493] on div "September 01 - 07, 2025 Today Day Week Fortnight Month calendar Month Agenda Ti…" at bounding box center [914, 436] width 1220 height 640
click at [346, 138] on span "Next" at bounding box center [347, 146] width 19 height 20
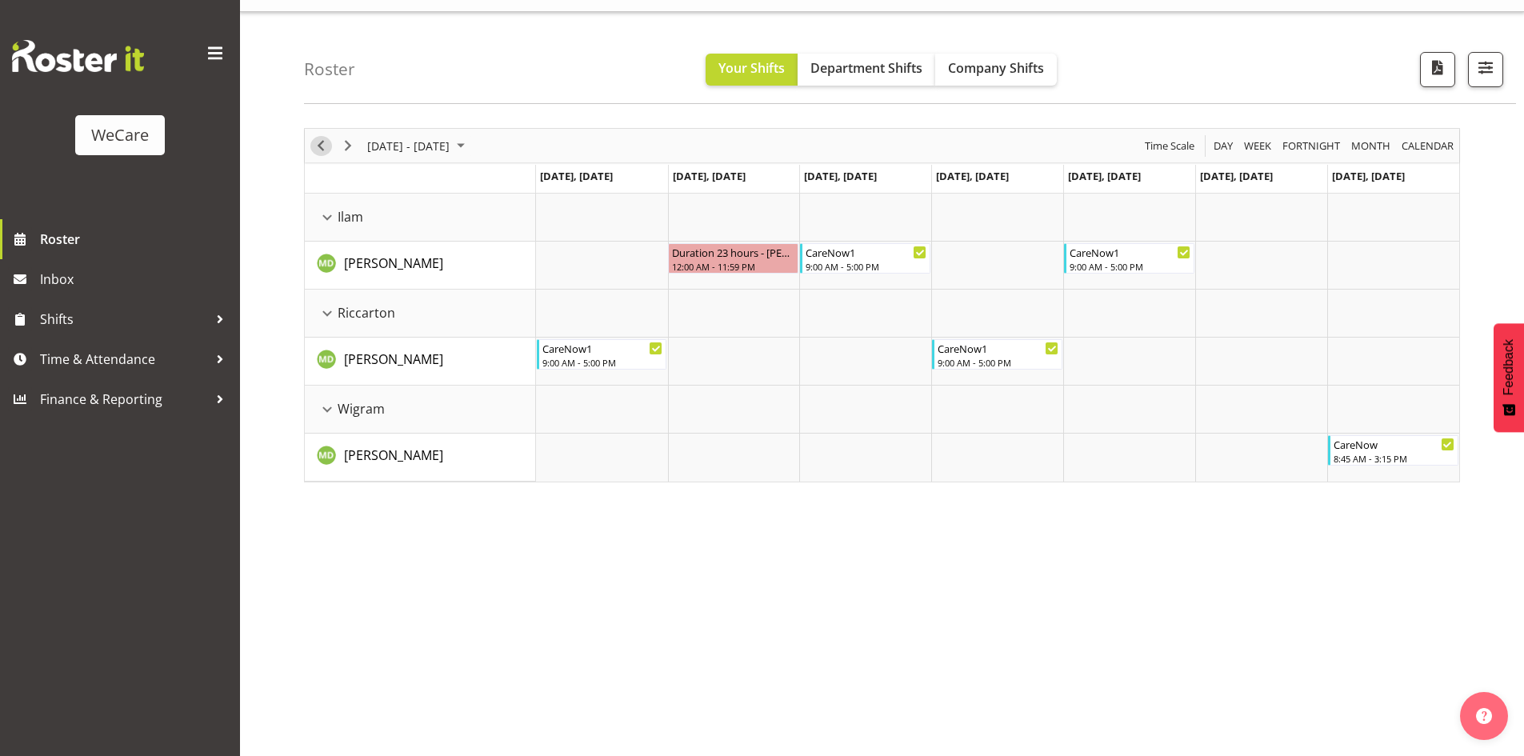
click at [322, 147] on span "Previous" at bounding box center [320, 146] width 19 height 20
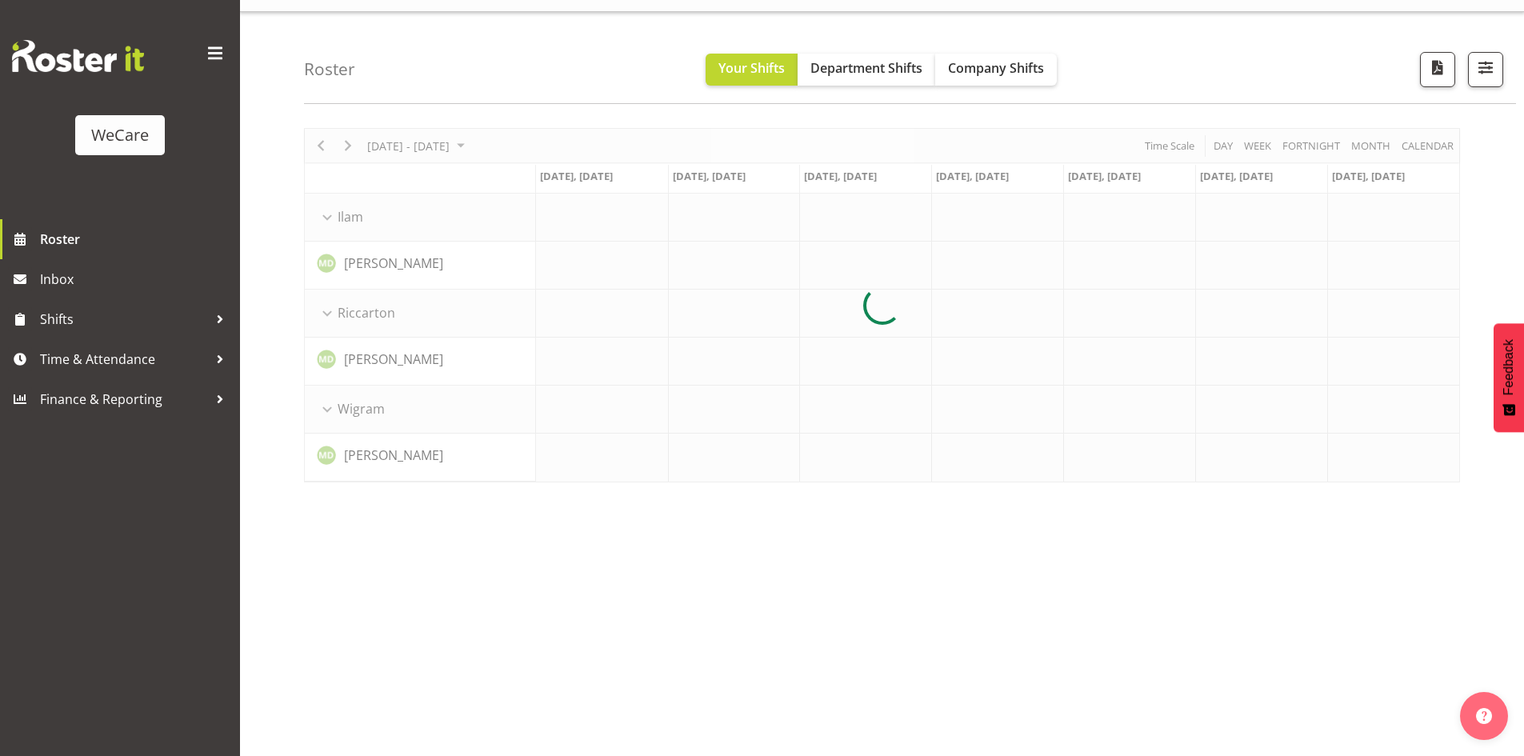
click at [353, 145] on div at bounding box center [882, 305] width 1156 height 354
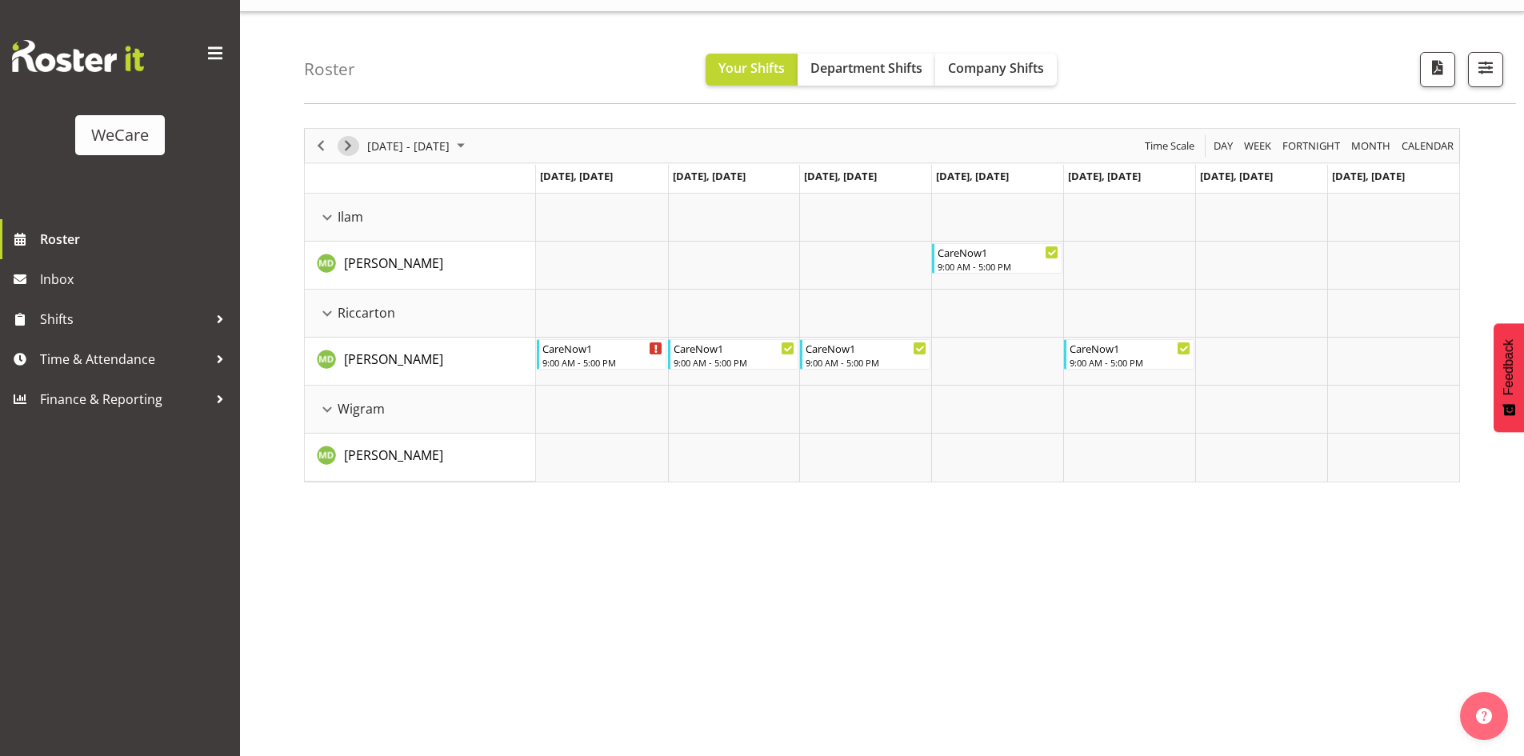
click at [349, 145] on span "Next" at bounding box center [347, 146] width 19 height 20
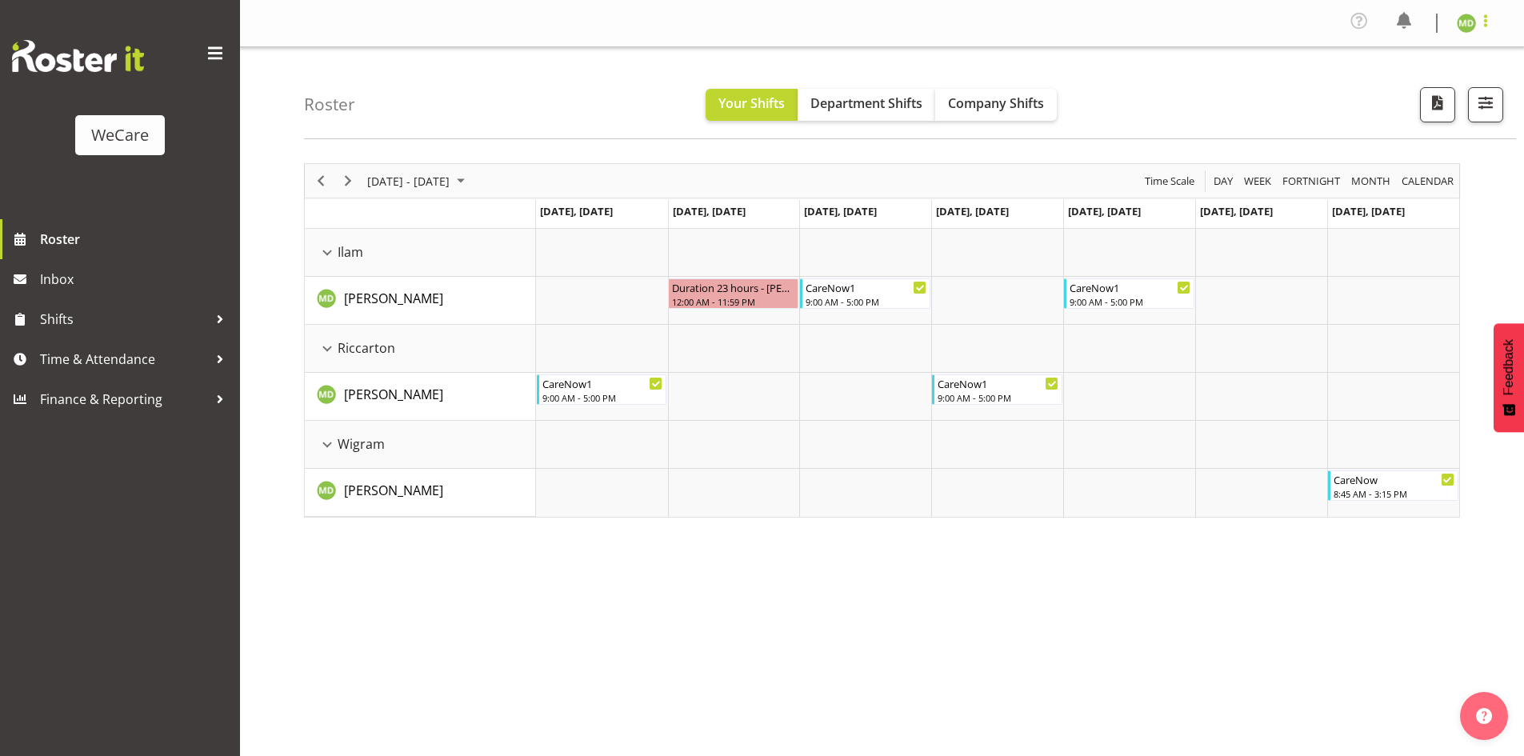
click at [1482, 22] on span at bounding box center [1485, 20] width 19 height 19
click at [1452, 93] on link "Log Out" at bounding box center [1418, 88] width 154 height 29
